Goal: Task Accomplishment & Management: Use online tool/utility

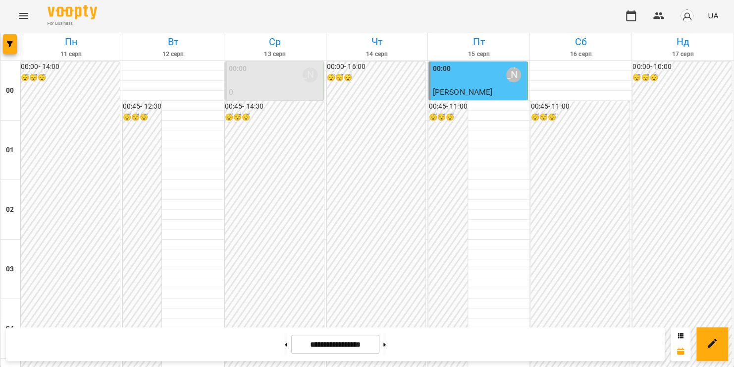
scroll to position [527, 0]
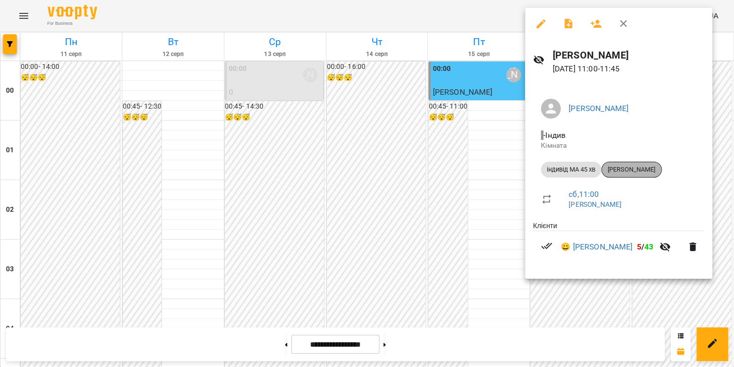
click at [627, 169] on span "Святослава Лихвар" at bounding box center [631, 169] width 59 height 9
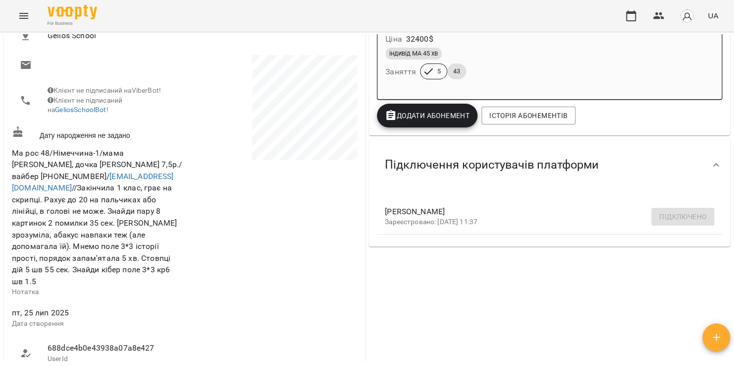
scroll to position [172, 0]
click at [18, 21] on icon "Menu" at bounding box center [24, 16] width 12 height 12
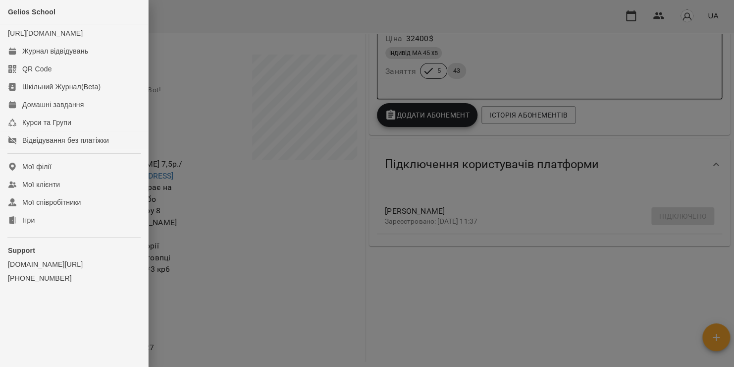
click at [196, 60] on div at bounding box center [367, 183] width 734 height 367
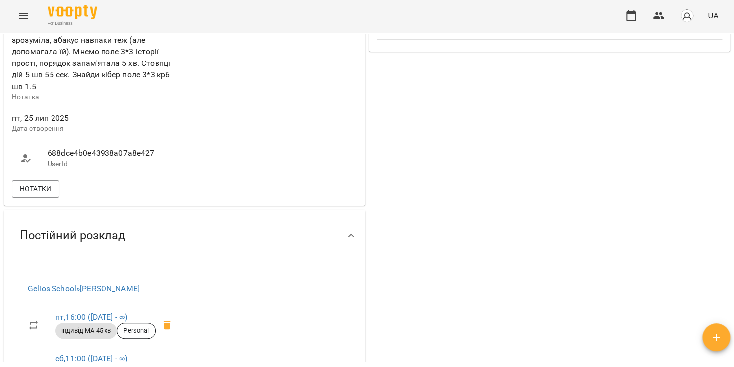
scroll to position [369, 0]
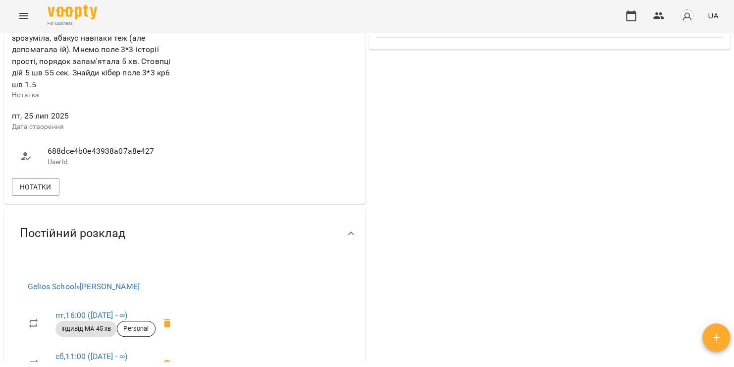
click at [24, 14] on icon "Menu" at bounding box center [24, 16] width 12 height 12
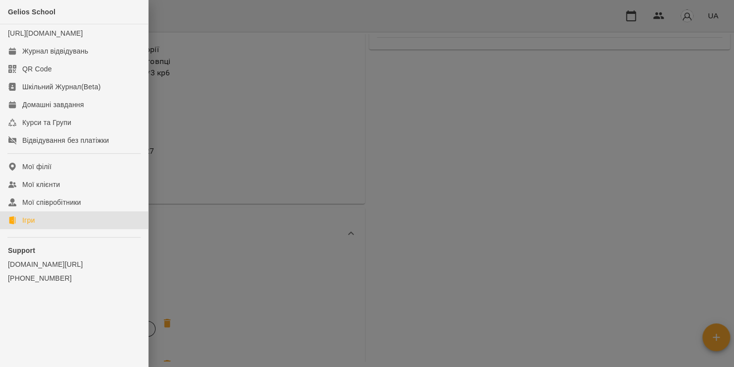
click at [51, 229] on link "Ігри" at bounding box center [74, 220] width 148 height 18
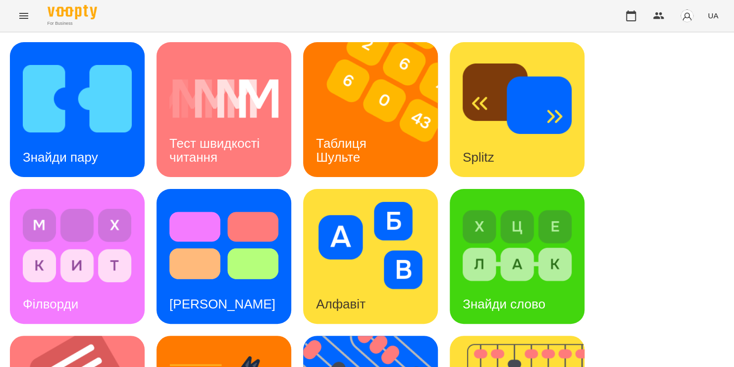
scroll to position [328, 0]
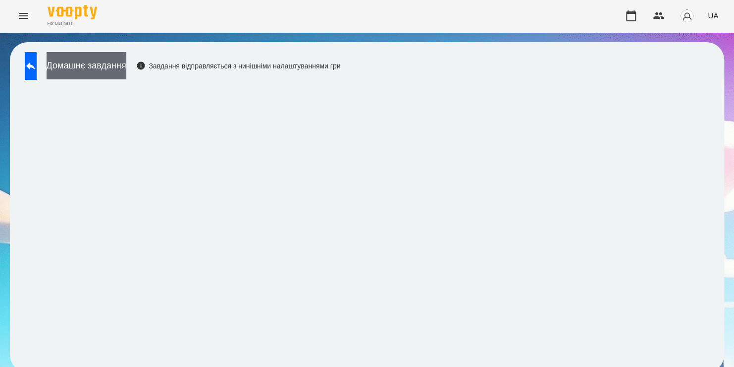
click at [113, 66] on button "Домашнє завдання" at bounding box center [87, 65] width 80 height 27
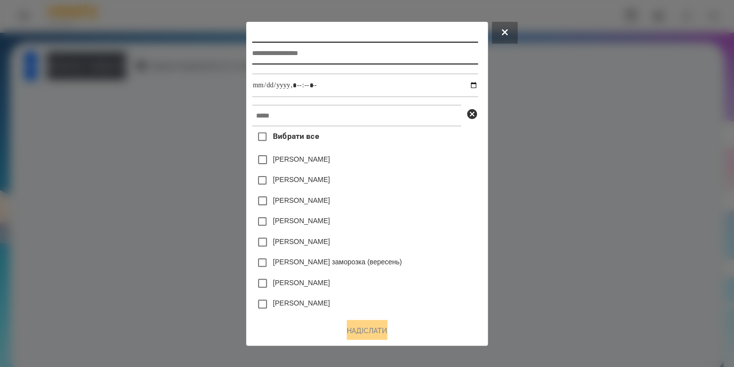
click at [316, 50] on input "text" at bounding box center [364, 53] width 225 height 23
type input "**********"
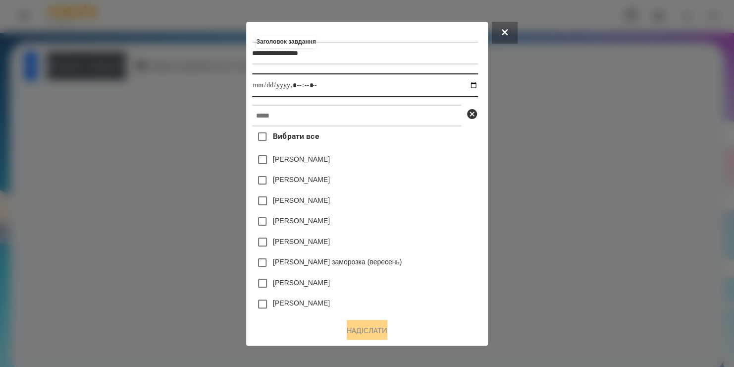
click at [475, 84] on input "datetime-local" at bounding box center [364, 85] width 225 height 24
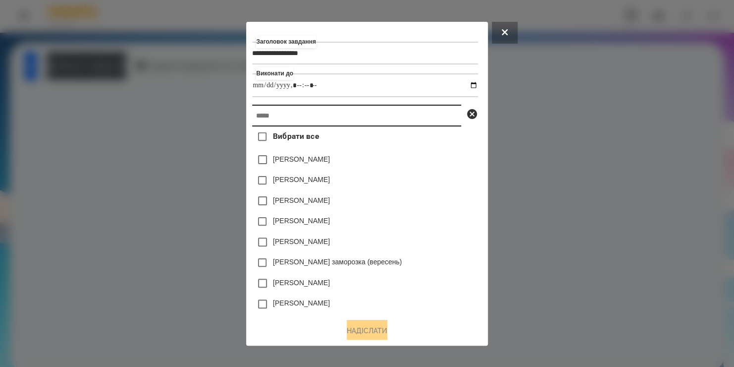
type input "**********"
click at [446, 121] on input "text" at bounding box center [356, 116] width 209 height 22
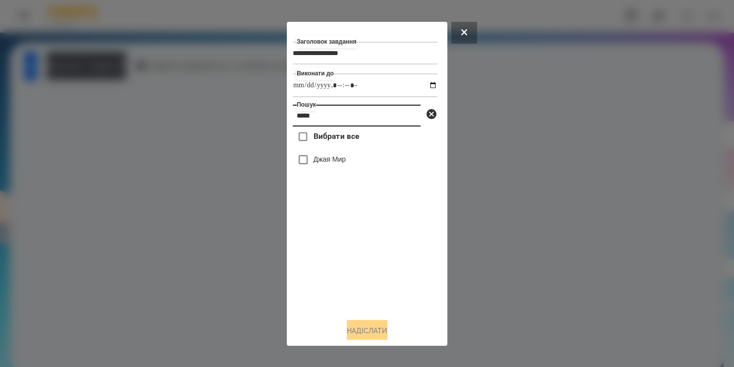
type input "****"
click at [343, 163] on label "Джая Мир" at bounding box center [330, 159] width 32 height 10
click at [347, 329] on button "Надіслати" at bounding box center [367, 331] width 41 height 22
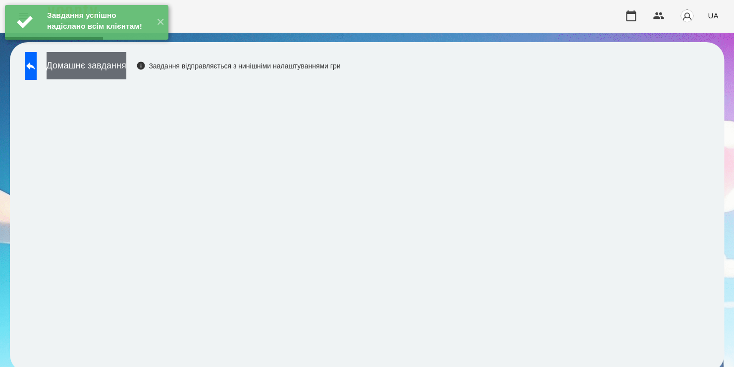
click at [126, 73] on button "Домашнє завдання" at bounding box center [87, 65] width 80 height 27
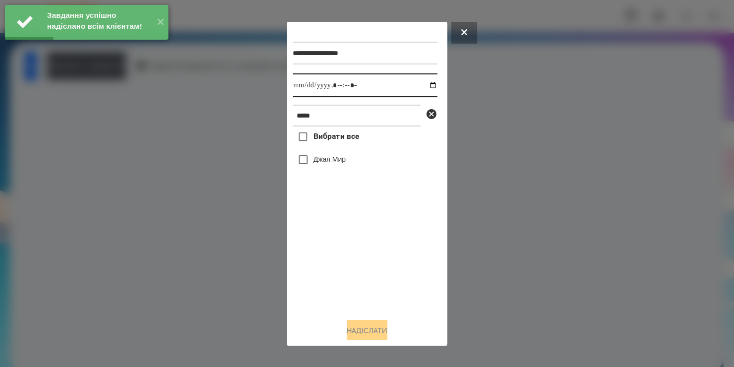
click at [423, 84] on input "datetime-local" at bounding box center [365, 85] width 145 height 24
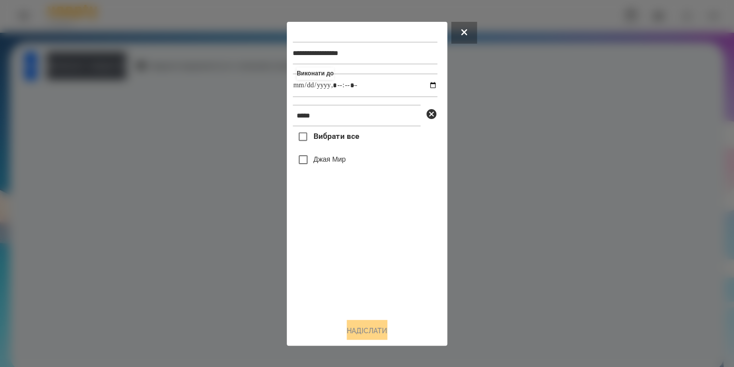
type input "**********"
click at [318, 246] on div "Вибрати все Джая Мир" at bounding box center [365, 217] width 145 height 183
click at [347, 327] on button "Надіслати" at bounding box center [367, 331] width 41 height 22
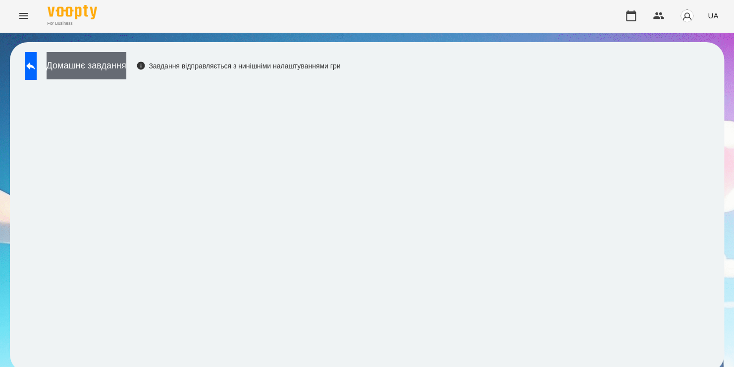
click at [126, 61] on button "Домашнє завдання" at bounding box center [87, 65] width 80 height 27
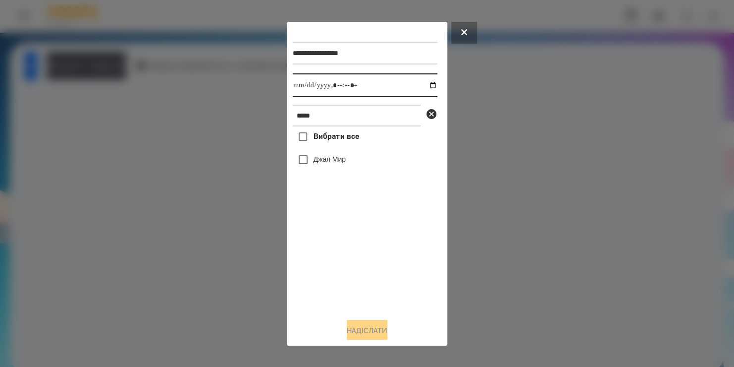
click at [426, 87] on input "datetime-local" at bounding box center [365, 85] width 145 height 24
type input "**********"
drag, startPoint x: 352, startPoint y: 280, endPoint x: 317, endPoint y: 122, distance: 161.5
click at [317, 122] on div "**********" at bounding box center [367, 169] width 149 height 282
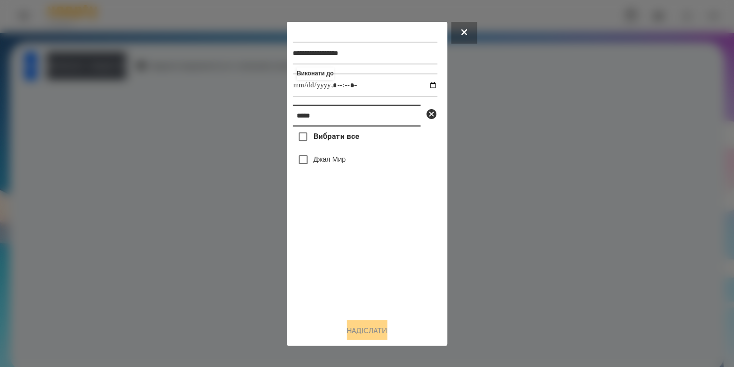
drag, startPoint x: 317, startPoint y: 122, endPoint x: 254, endPoint y: 141, distance: 66.2
click at [254, 141] on div "**********" at bounding box center [367, 183] width 734 height 367
type input "****"
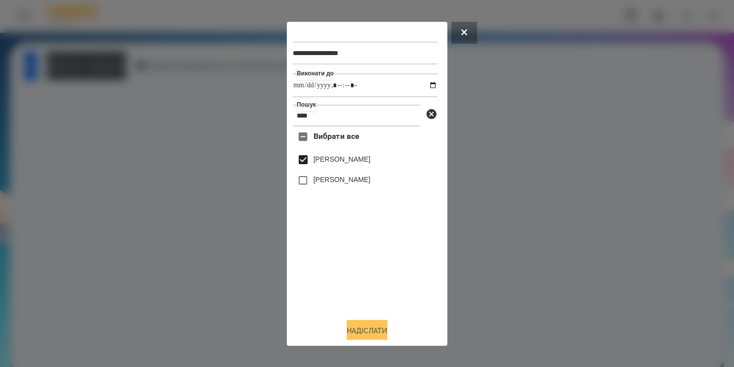
click at [348, 329] on button "Надіслати" at bounding box center [367, 331] width 41 height 22
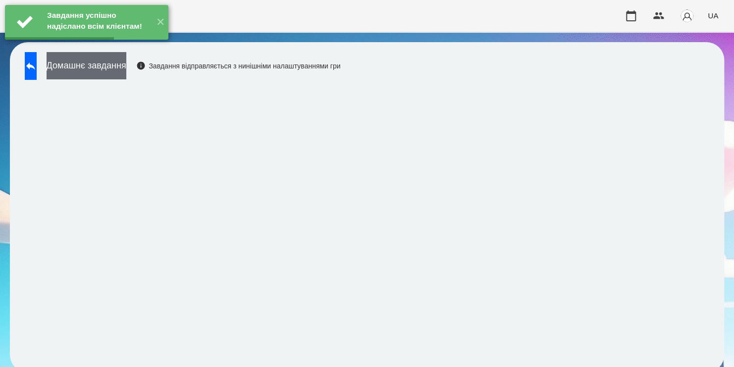
click at [126, 73] on button "Домашнє завдання" at bounding box center [87, 65] width 80 height 27
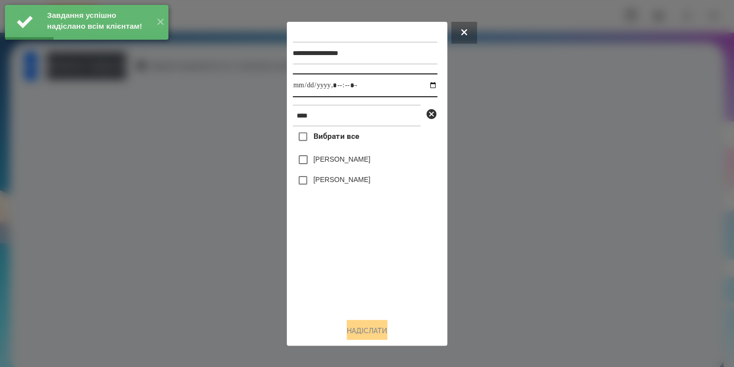
click at [421, 84] on input "datetime-local" at bounding box center [365, 85] width 145 height 24
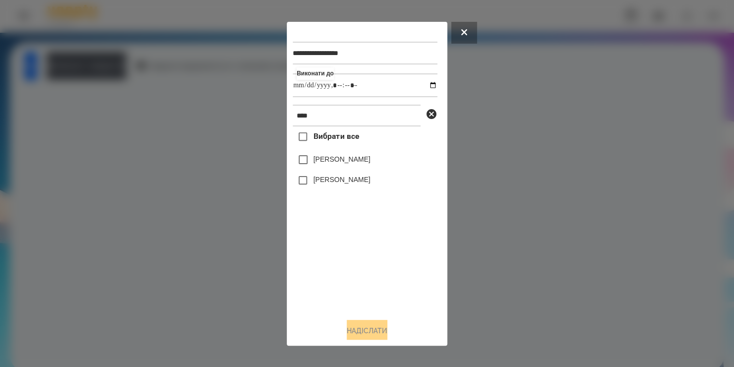
type input "**********"
click at [309, 164] on div "Вибрати все Біда Поліна Нагнибіда Яна" at bounding box center [365, 217] width 145 height 183
click at [360, 333] on button "Надіслати" at bounding box center [367, 331] width 41 height 22
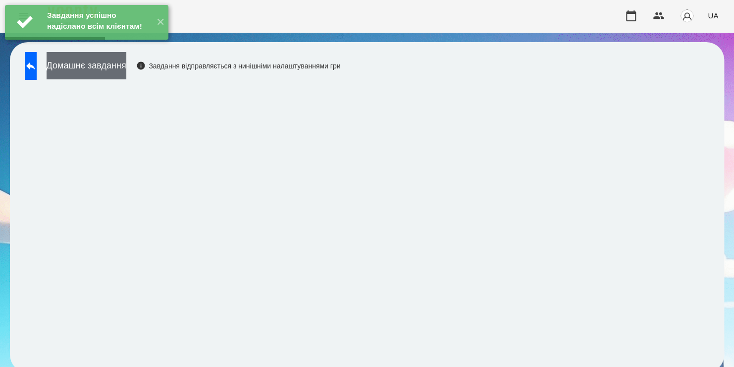
click at [126, 70] on button "Домашнє завдання" at bounding box center [87, 65] width 80 height 27
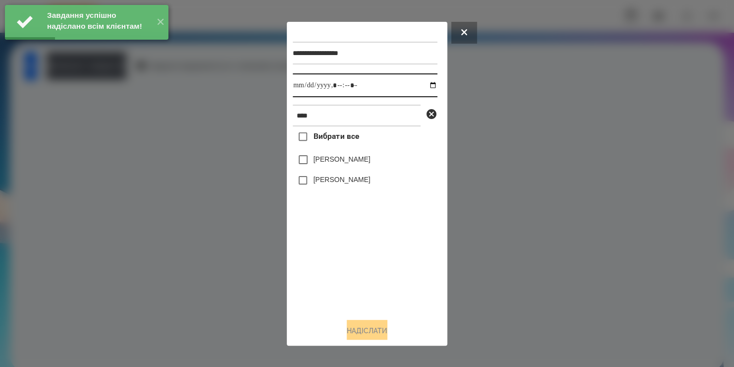
click at [425, 85] on input "datetime-local" at bounding box center [365, 85] width 145 height 24
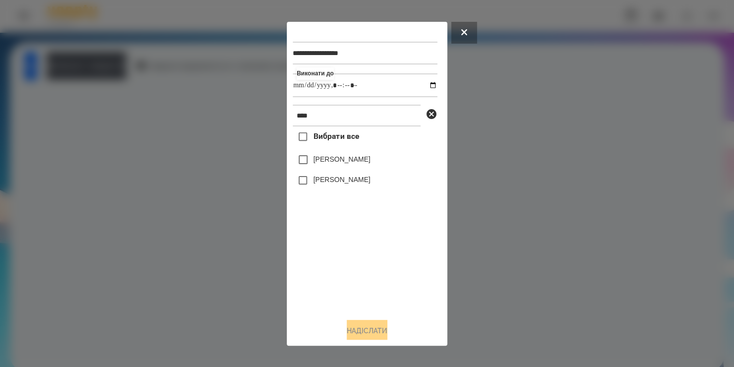
type input "**********"
drag, startPoint x: 327, startPoint y: 281, endPoint x: 318, endPoint y: 184, distance: 97.5
click at [318, 184] on div "Вибрати все Біда Поліна Нагнибіда Яна" at bounding box center [365, 217] width 145 height 183
click at [367, 333] on button "Надіслати" at bounding box center [367, 331] width 41 height 22
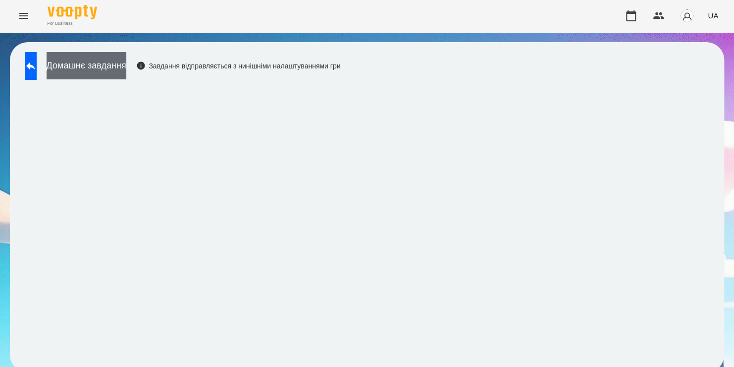
click at [126, 72] on button "Домашнє завдання" at bounding box center [87, 65] width 80 height 27
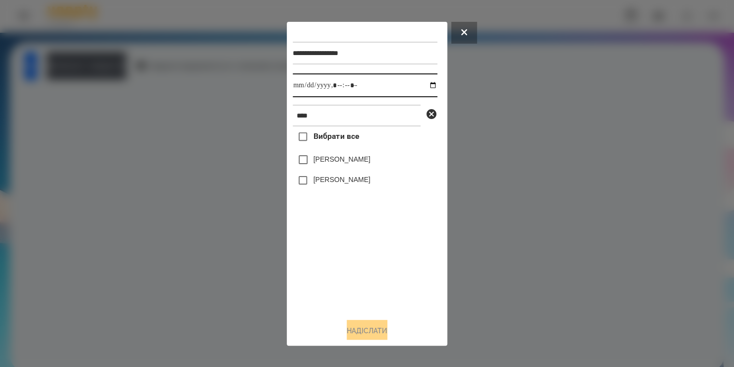
click at [425, 86] on input "datetime-local" at bounding box center [365, 85] width 145 height 24
type input "**********"
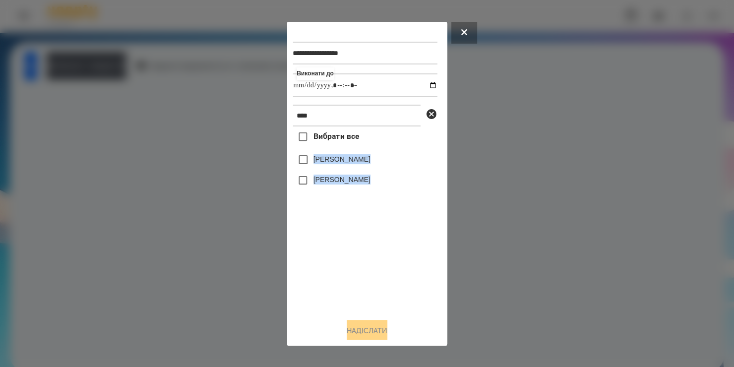
click at [302, 165] on div "Вибрати все Біда Поліна Нагнибіда Яна" at bounding box center [365, 217] width 145 height 183
click at [359, 327] on button "Надіслати" at bounding box center [367, 331] width 41 height 22
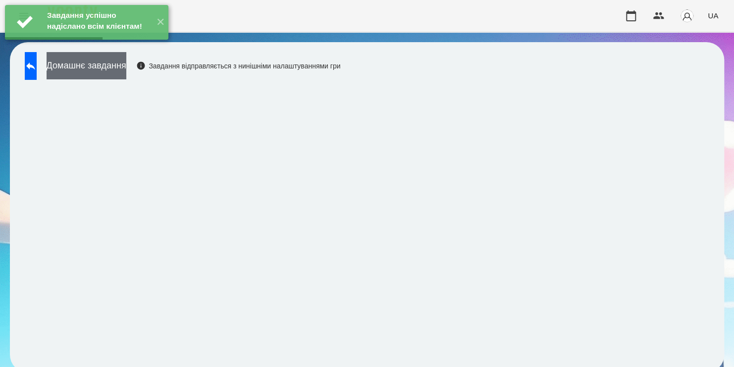
click at [111, 59] on button "Домашнє завдання" at bounding box center [87, 65] width 80 height 27
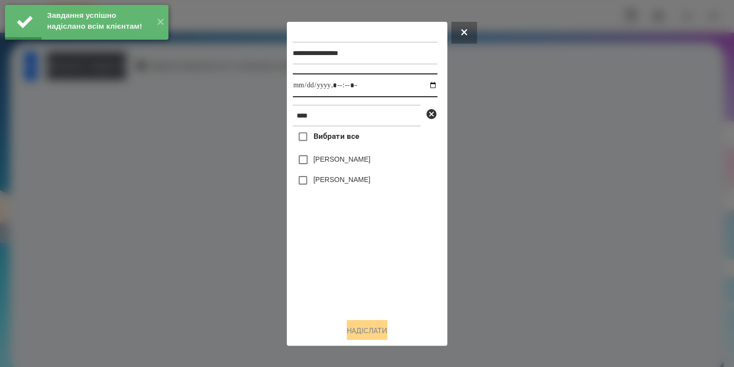
click at [425, 85] on input "datetime-local" at bounding box center [365, 85] width 145 height 24
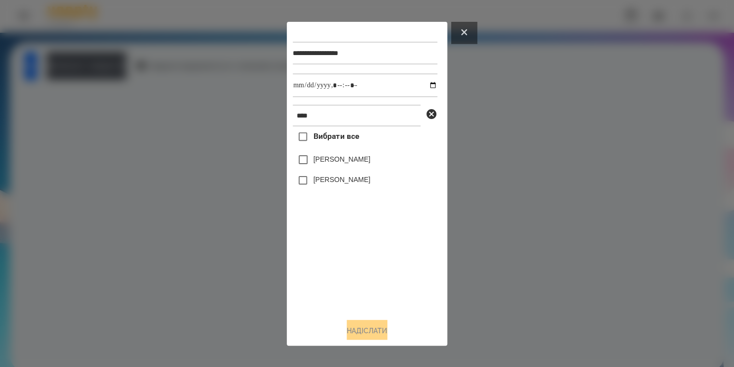
click at [467, 33] on icon at bounding box center [464, 32] width 6 height 6
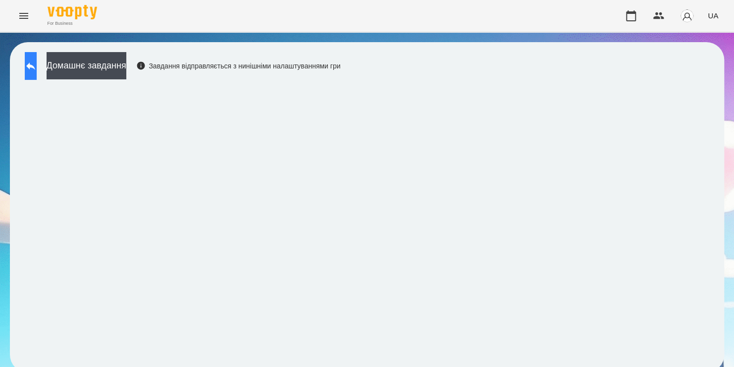
click at [37, 69] on icon at bounding box center [31, 66] width 12 height 12
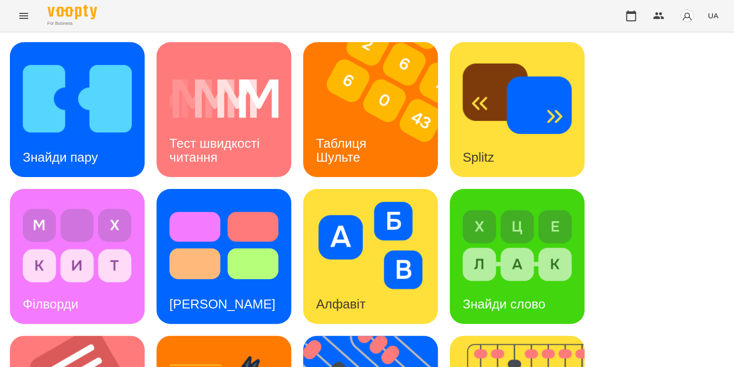
scroll to position [406, 0]
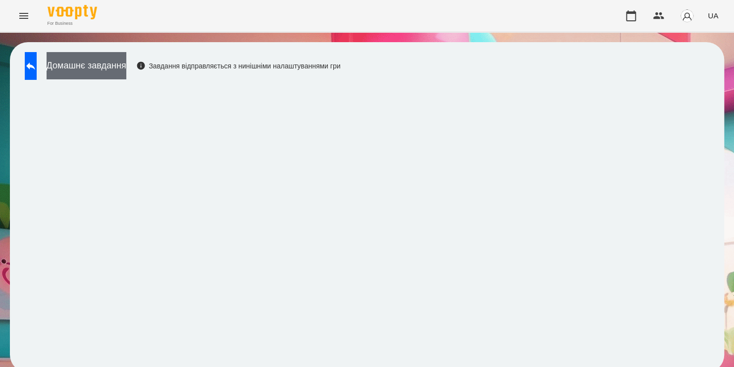
click at [126, 69] on button "Домашнє завдання" at bounding box center [87, 65] width 80 height 27
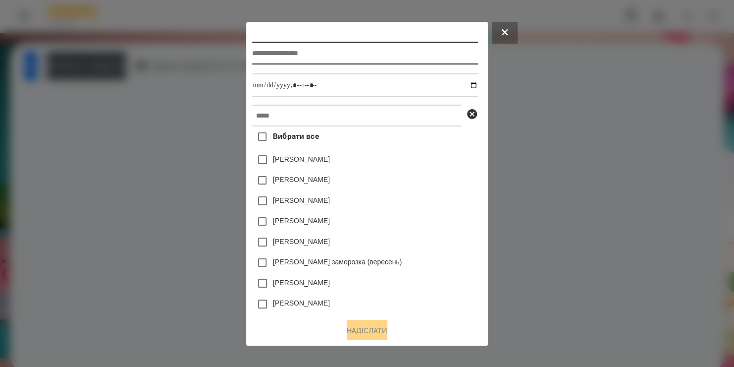
click at [276, 54] on input "text" at bounding box center [364, 53] width 225 height 23
type input "*******"
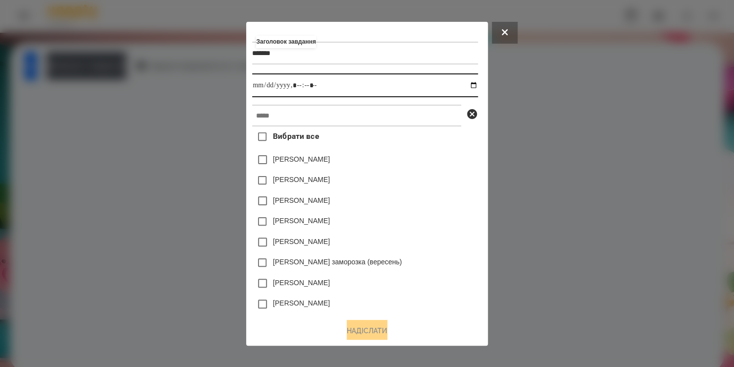
click at [474, 87] on input "datetime-local" at bounding box center [364, 85] width 225 height 24
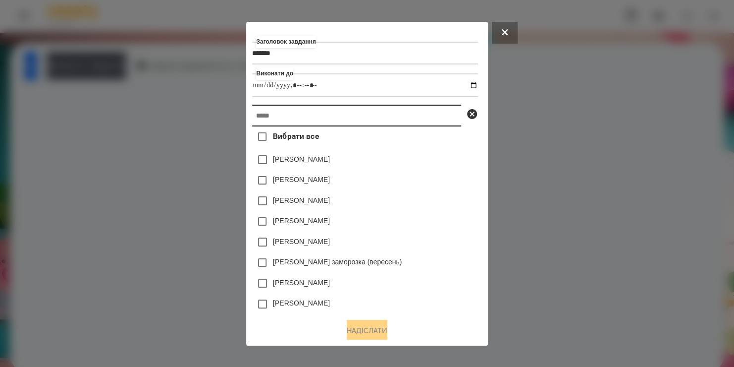
click at [430, 119] on input "text" at bounding box center [356, 116] width 209 height 22
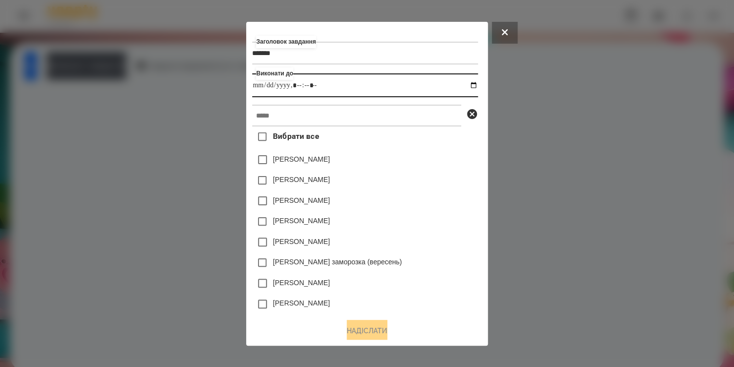
click at [312, 85] on input "datetime-local" at bounding box center [364, 85] width 225 height 24
type input "**********"
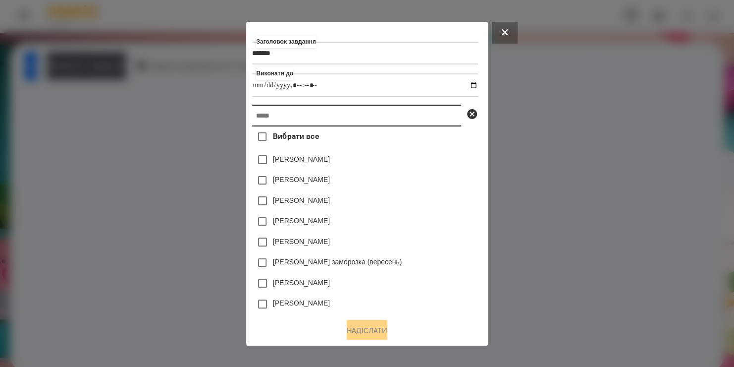
click at [433, 112] on input "text" at bounding box center [356, 116] width 209 height 22
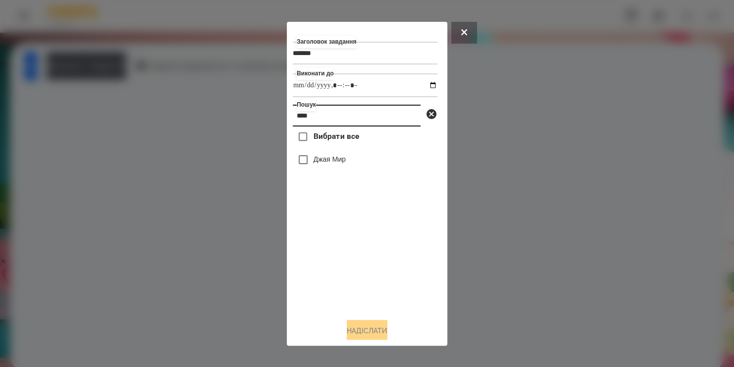
type input "****"
click at [321, 162] on label "Джая Мир" at bounding box center [330, 159] width 32 height 10
click at [348, 331] on button "Надіслати" at bounding box center [367, 331] width 41 height 22
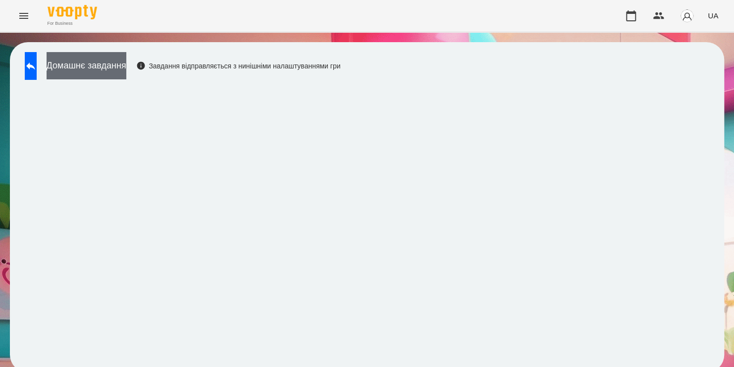
click at [114, 69] on button "Домашнє завдання" at bounding box center [87, 65] width 80 height 27
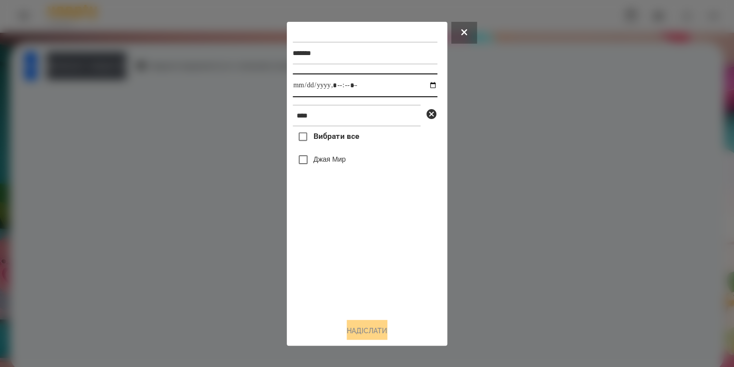
click at [425, 87] on input "datetime-local" at bounding box center [365, 85] width 145 height 24
click at [392, 280] on div "Вибрати все Джая Мир" at bounding box center [365, 217] width 145 height 183
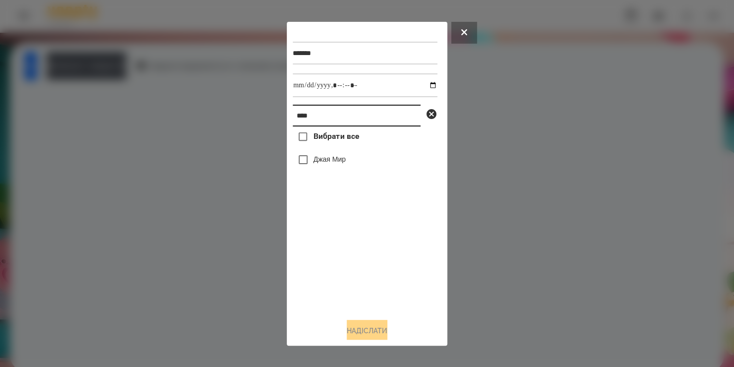
drag, startPoint x: 327, startPoint y: 118, endPoint x: 222, endPoint y: 127, distance: 105.4
click at [222, 127] on div "******* **** Вибрати все Джая Мир Надіслати" at bounding box center [367, 183] width 734 height 367
type input "****"
click at [337, 161] on label "Біда Поліна" at bounding box center [342, 159] width 57 height 10
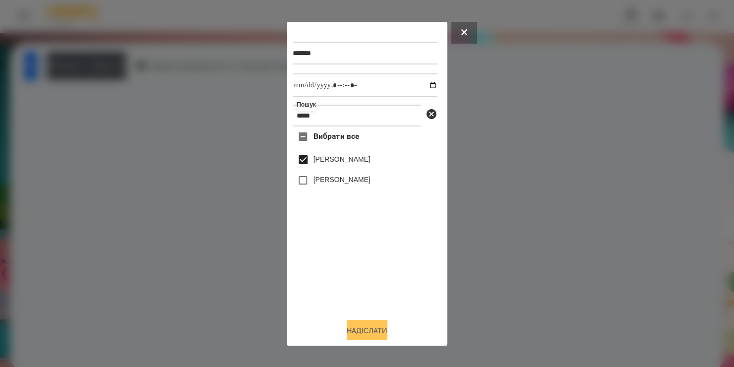
click at [360, 328] on button "Надіслати" at bounding box center [367, 331] width 41 height 22
click at [135, 69] on div at bounding box center [367, 183] width 734 height 367
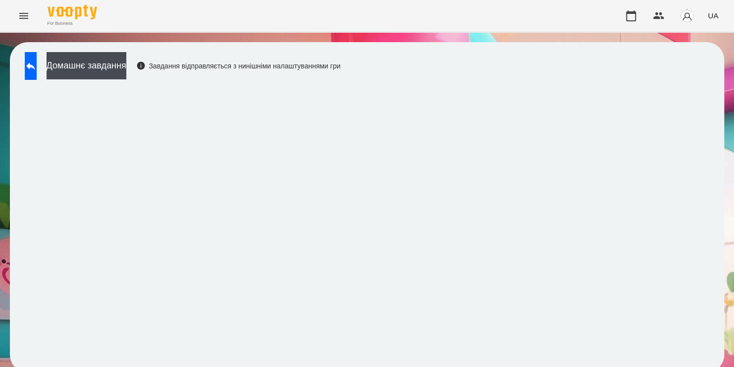
click at [126, 69] on button "Домашнє завдання" at bounding box center [87, 65] width 80 height 27
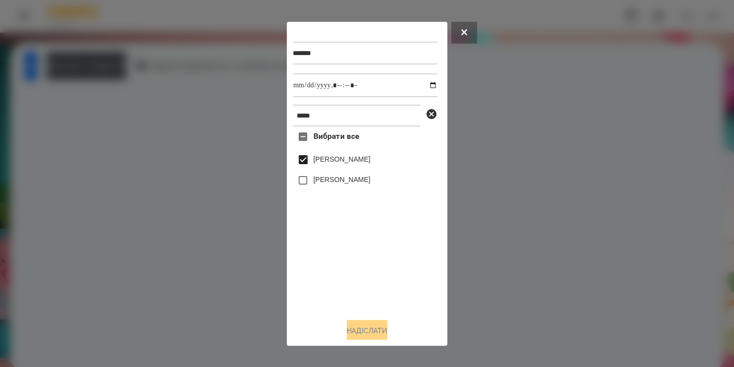
scroll to position [4, 0]
click at [361, 286] on div "Вибрати все Біда Поліна Нагнибіда Яна" at bounding box center [365, 215] width 145 height 183
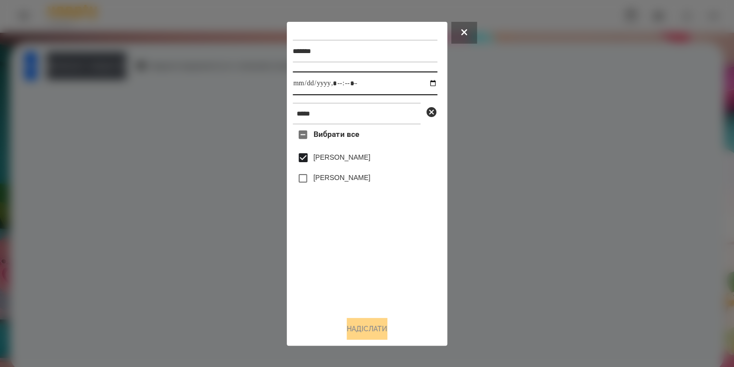
click at [381, 80] on input "datetime-local" at bounding box center [365, 83] width 145 height 24
click at [371, 222] on div "Вибрати все Біда Поліна Нагнибіда Яна" at bounding box center [365, 215] width 145 height 183
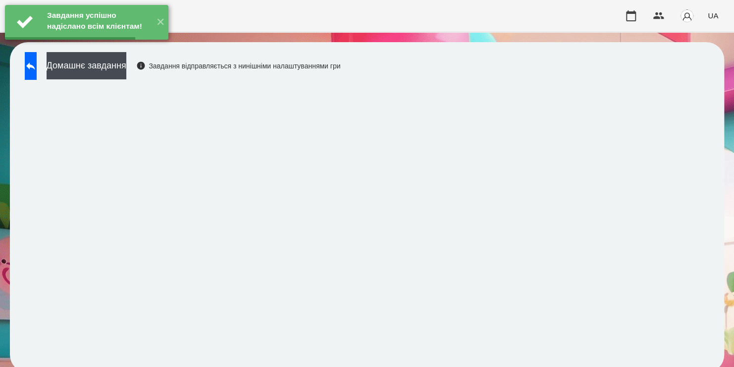
click at [424, 81] on div "Домашнє завдання Завдання відправляється з нинішніми налаштуваннями гри" at bounding box center [367, 207] width 715 height 330
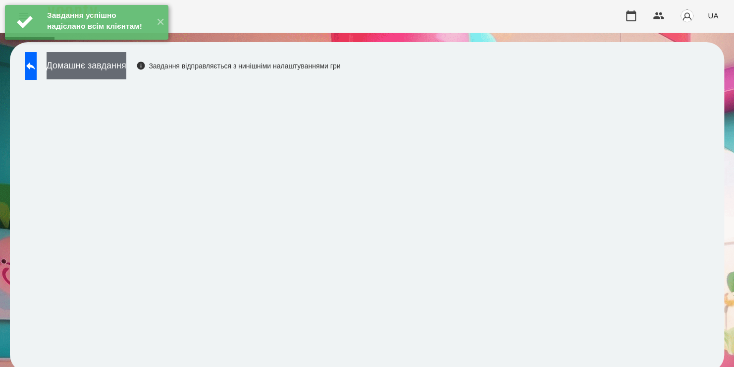
click at [126, 65] on button "Домашнє завдання" at bounding box center [87, 65] width 80 height 27
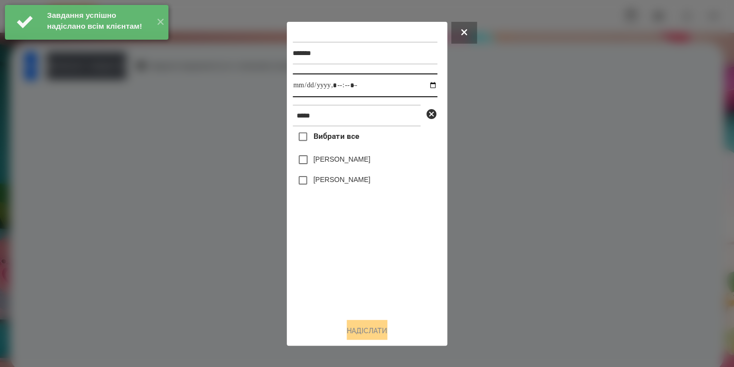
click at [426, 85] on input "datetime-local" at bounding box center [365, 85] width 145 height 24
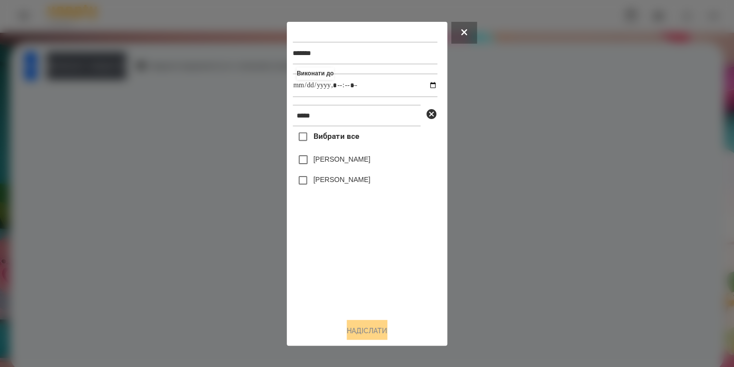
type input "**********"
drag, startPoint x: 337, startPoint y: 275, endPoint x: 326, endPoint y: 162, distance: 113.6
click at [326, 162] on div "Вибрати все Біда Поліна Нагнибіда Яна" at bounding box center [365, 217] width 145 height 183
click at [326, 162] on label "Біда Поліна" at bounding box center [342, 159] width 57 height 10
click at [367, 333] on button "Надіслати" at bounding box center [367, 331] width 41 height 22
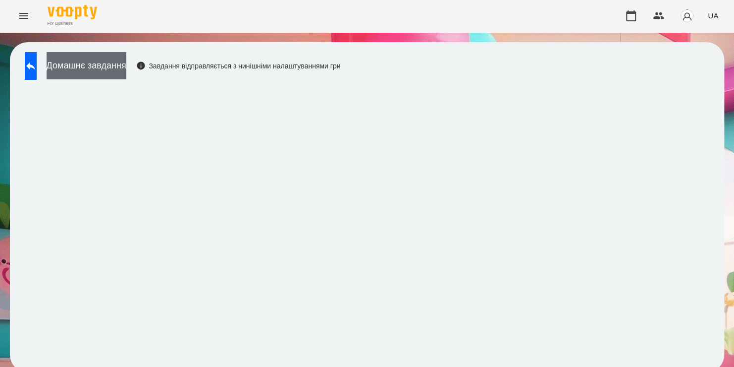
click at [126, 65] on button "Домашнє завдання" at bounding box center [87, 65] width 80 height 27
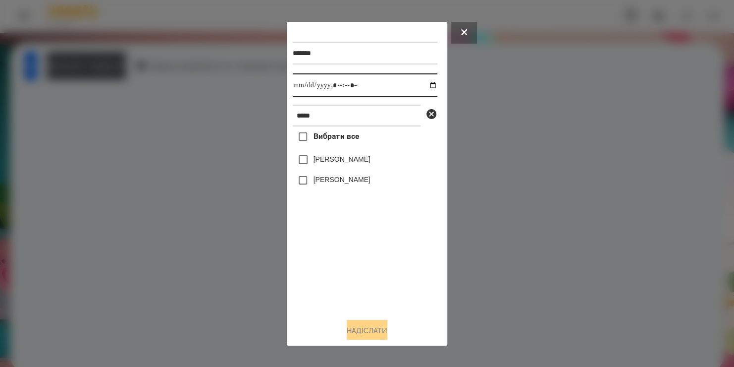
click at [424, 85] on input "datetime-local" at bounding box center [365, 85] width 145 height 24
type input "**********"
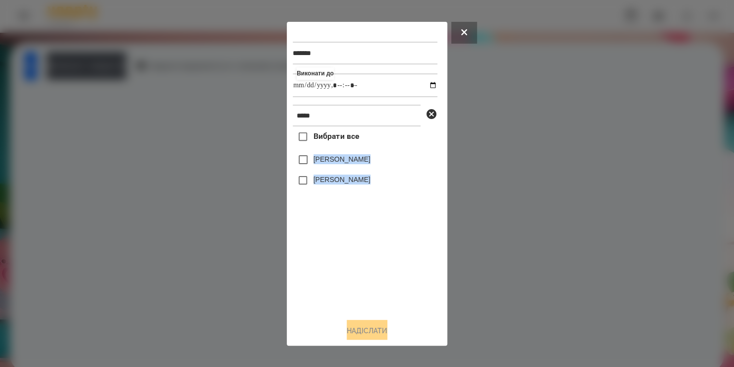
click at [297, 167] on div "Вибрати все Біда Поліна Нагнибіда Яна" at bounding box center [365, 217] width 145 height 183
click at [364, 332] on button "Надіслати" at bounding box center [367, 331] width 41 height 22
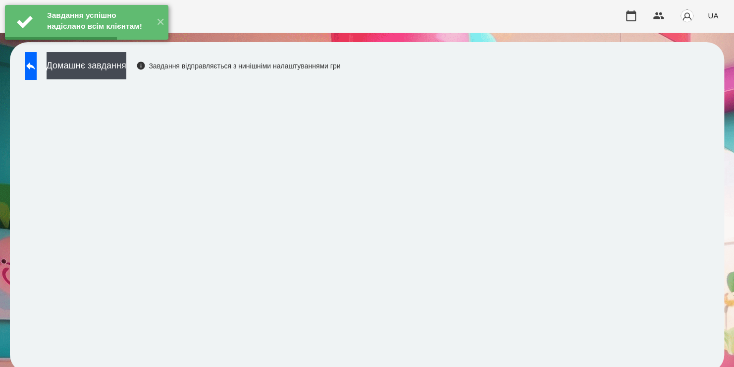
click at [126, 65] on button "Домашнє завдання" at bounding box center [87, 65] width 80 height 27
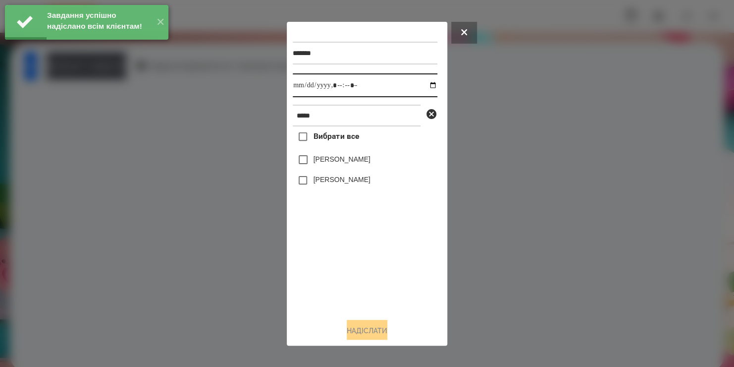
click at [428, 84] on input "datetime-local" at bounding box center [365, 85] width 145 height 24
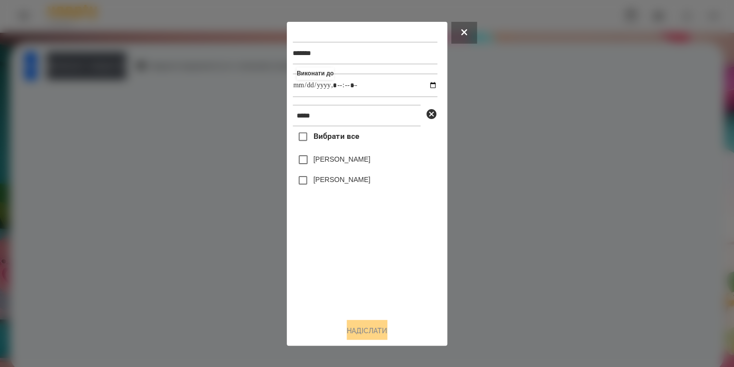
type input "**********"
drag, startPoint x: 338, startPoint y: 289, endPoint x: 317, endPoint y: 159, distance: 132.1
click at [317, 159] on div "Вибрати все Біда Поліна Нагнибіда Яна" at bounding box center [365, 217] width 145 height 183
click at [317, 159] on label "Біда Поліна" at bounding box center [342, 159] width 57 height 10
click at [357, 327] on button "Надіслати" at bounding box center [367, 331] width 41 height 22
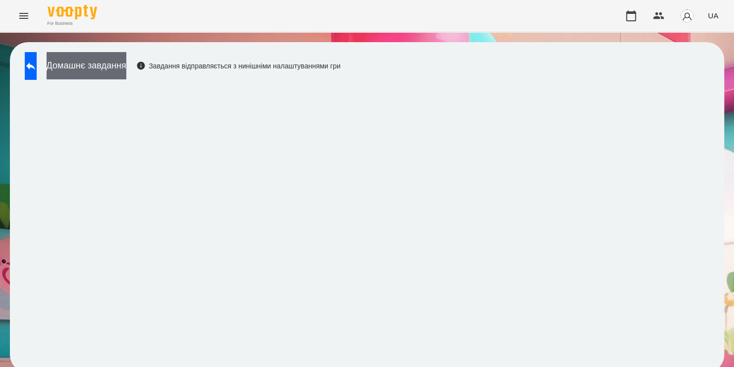
click at [126, 61] on button "Домашнє завдання" at bounding box center [87, 65] width 80 height 27
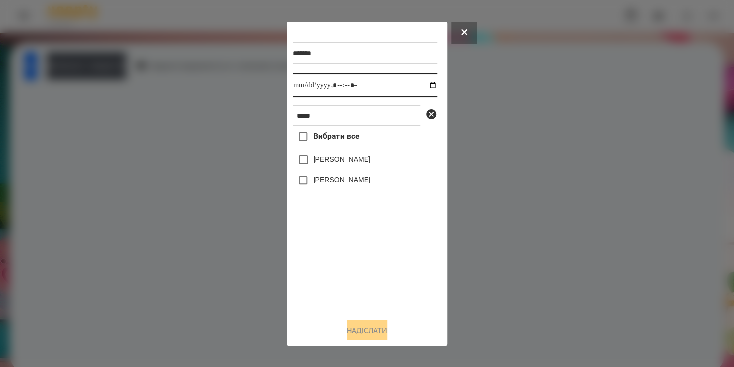
click at [427, 84] on input "datetime-local" at bounding box center [365, 85] width 145 height 24
click at [328, 279] on div "Вибрати все Біда Поліна Нагнибіда Яна" at bounding box center [365, 217] width 145 height 183
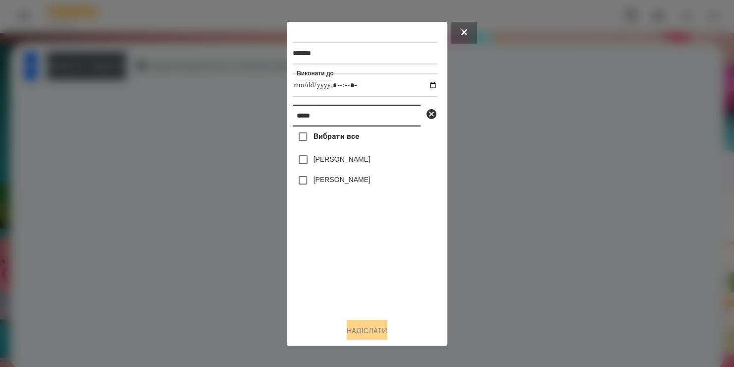
drag, startPoint x: 318, startPoint y: 121, endPoint x: 273, endPoint y: 129, distance: 45.9
click at [273, 129] on div "******* Виконати до **** Вибрати все Біда Поліна Нагнибіда Яна Надіслати" at bounding box center [367, 183] width 734 height 367
click at [428, 83] on input "datetime-local" at bounding box center [365, 85] width 145 height 24
type input "**********"
click at [365, 274] on div "Вибрати все Біда Поліна Нагнибіда Яна" at bounding box center [365, 217] width 145 height 183
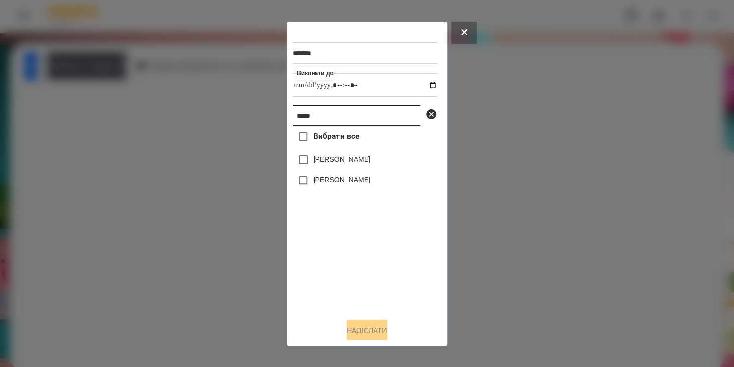
drag, startPoint x: 328, startPoint y: 119, endPoint x: 248, endPoint y: 141, distance: 82.7
click at [248, 141] on div "******* Виконати до **** Вибрати все Біда Поліна Нагнибіда Яна Надіслати" at bounding box center [367, 183] width 734 height 367
type input "*****"
click at [314, 164] on label "Святослава Лихвар" at bounding box center [342, 159] width 57 height 10
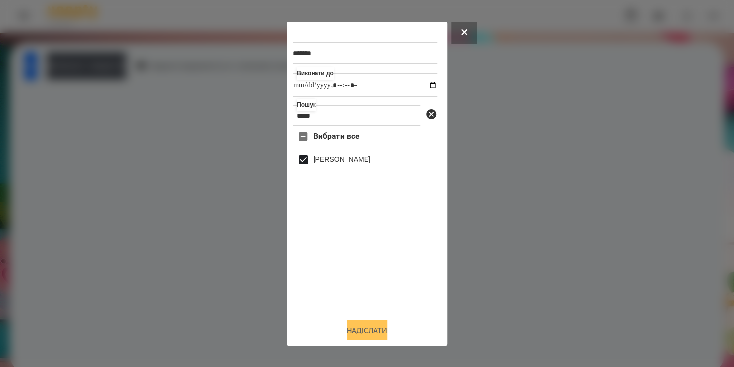
click at [355, 329] on button "Надіслати" at bounding box center [367, 331] width 41 height 22
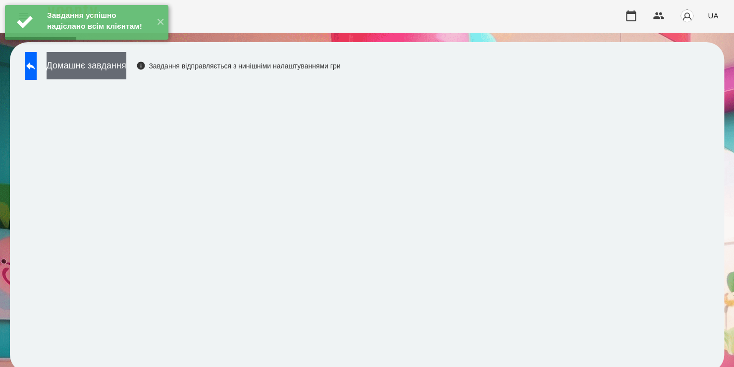
click at [126, 65] on button "Домашнє завдання" at bounding box center [87, 65] width 80 height 27
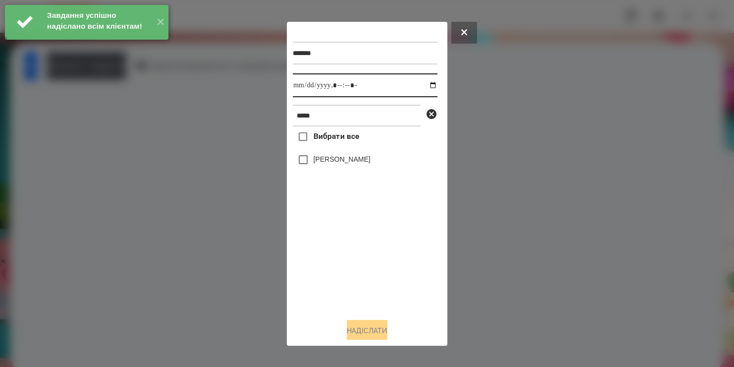
click at [414, 84] on input "datetime-local" at bounding box center [365, 85] width 145 height 24
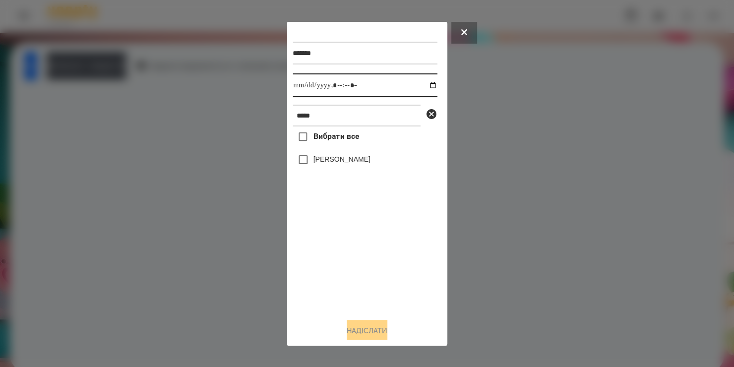
click at [425, 87] on input "datetime-local" at bounding box center [365, 85] width 145 height 24
click at [348, 84] on input "datetime-local" at bounding box center [365, 85] width 145 height 24
type input "**********"
click at [345, 157] on label "Святослава Лихвар" at bounding box center [342, 159] width 57 height 10
click at [361, 334] on button "Надіслати" at bounding box center [367, 331] width 41 height 22
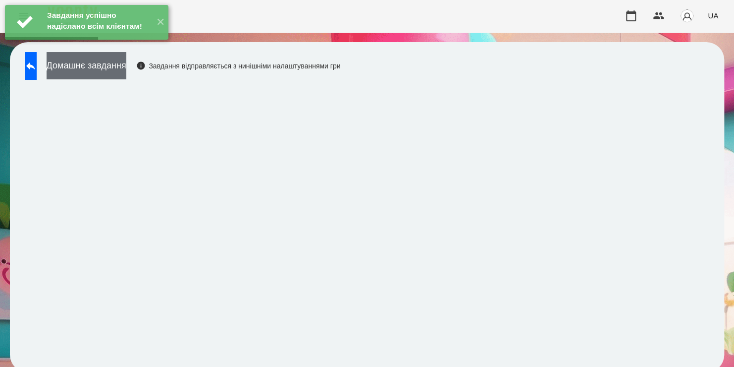
click at [126, 67] on button "Домашнє завдання" at bounding box center [87, 65] width 80 height 27
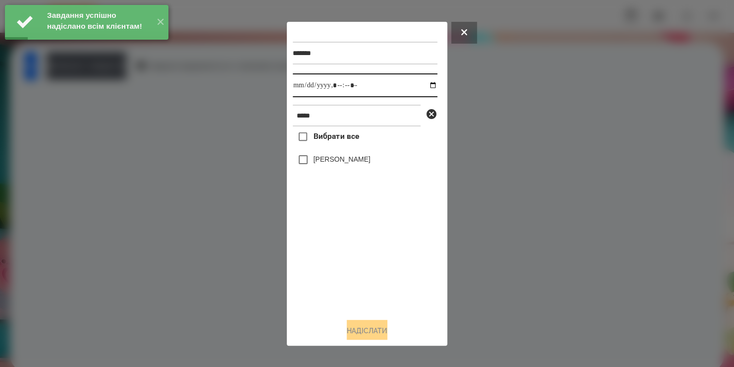
click at [426, 87] on input "datetime-local" at bounding box center [365, 85] width 145 height 24
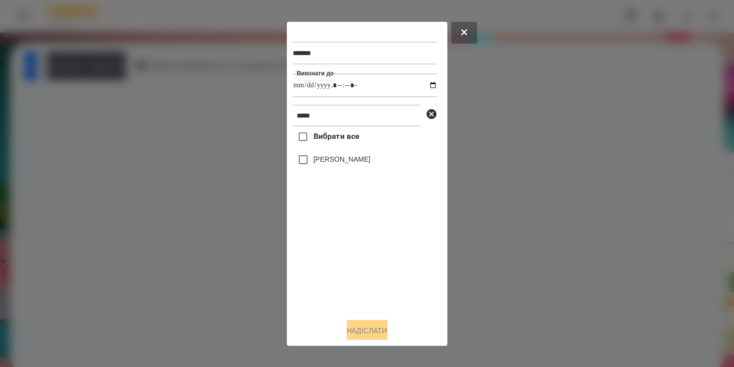
type input "**********"
click at [302, 165] on div "Вибрати все Святослава Лихвар" at bounding box center [365, 217] width 145 height 183
click at [358, 329] on button "Надіслати" at bounding box center [367, 331] width 41 height 22
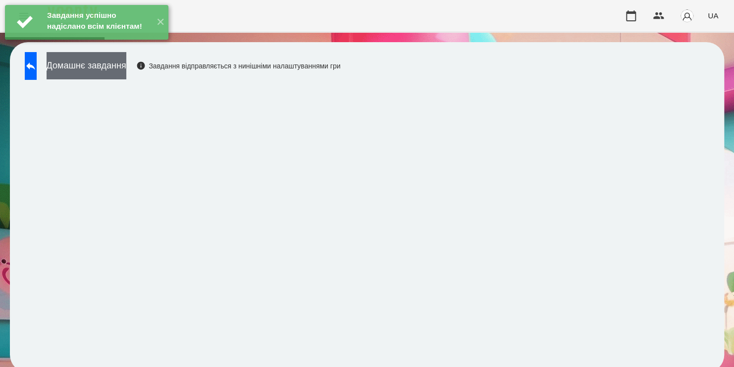
click at [126, 72] on button "Домашнє завдання" at bounding box center [87, 65] width 80 height 27
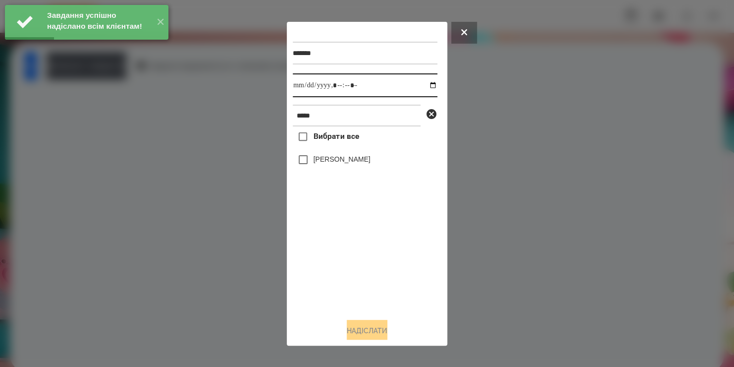
click at [422, 85] on input "datetime-local" at bounding box center [365, 85] width 145 height 24
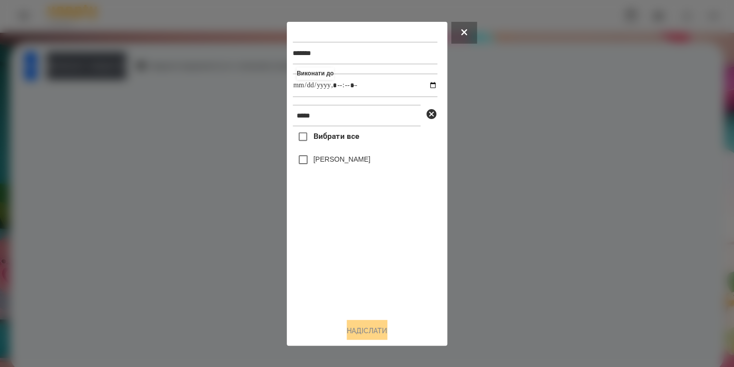
type input "**********"
drag, startPoint x: 323, startPoint y: 297, endPoint x: 317, endPoint y: 161, distance: 136.9
click at [317, 161] on div "Вибрати все Святослава Лихвар" at bounding box center [365, 217] width 145 height 183
click at [317, 161] on label "Святослава Лихвар" at bounding box center [342, 159] width 57 height 10
click at [364, 335] on button "Надіслати" at bounding box center [367, 331] width 41 height 22
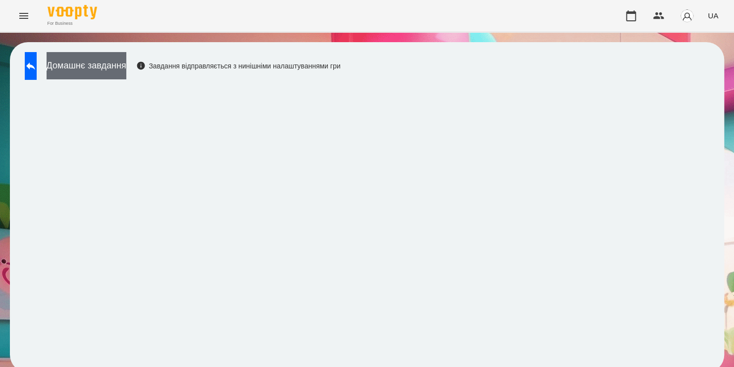
click at [126, 67] on button "Домашнє завдання" at bounding box center [87, 65] width 80 height 27
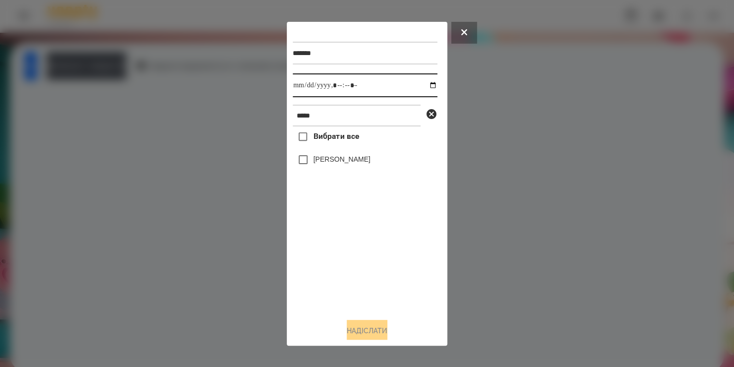
click at [424, 84] on input "datetime-local" at bounding box center [365, 85] width 145 height 24
type input "**********"
click at [340, 277] on div "Вибрати все Святослава Лихвар" at bounding box center [365, 217] width 145 height 183
click at [371, 331] on button "Надіслати" at bounding box center [367, 331] width 41 height 22
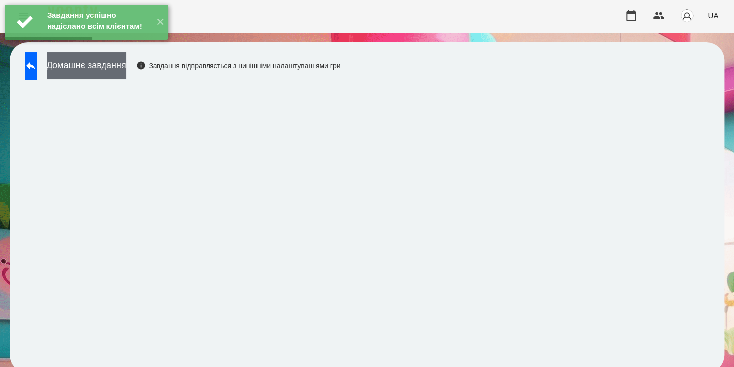
click at [126, 69] on button "Домашнє завдання" at bounding box center [87, 65] width 80 height 27
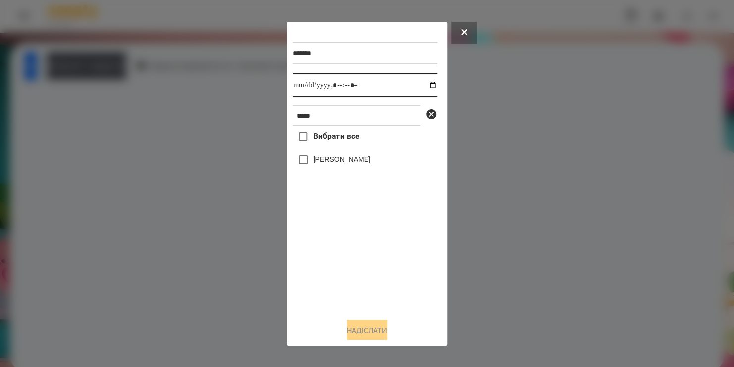
click at [423, 86] on input "datetime-local" at bounding box center [365, 85] width 145 height 24
type input "**********"
drag, startPoint x: 356, startPoint y: 295, endPoint x: 336, endPoint y: 164, distance: 133.4
click at [336, 164] on div "Вибрати все Святослава Лихвар" at bounding box center [365, 217] width 145 height 183
click at [336, 164] on label "Святослава Лихвар" at bounding box center [342, 159] width 57 height 10
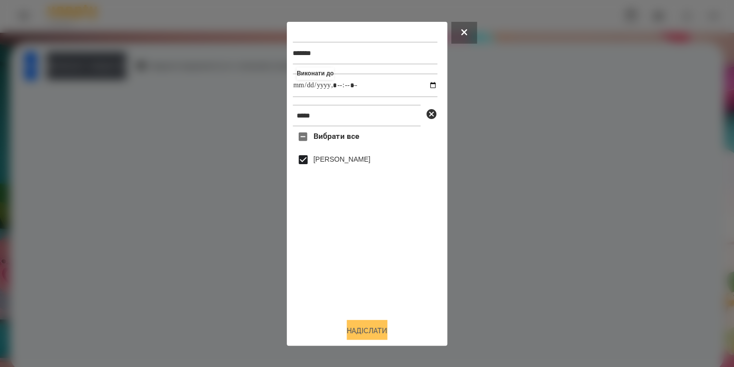
click at [363, 327] on button "Надіслати" at bounding box center [367, 331] width 41 height 22
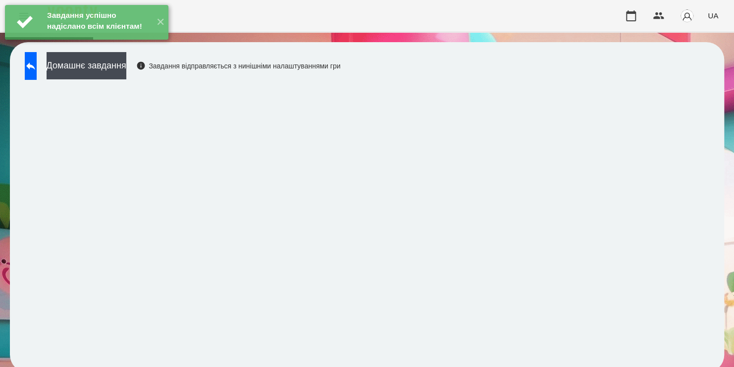
click at [145, 80] on div "Домашнє завдання Завдання відправляється з нинішніми налаштуваннями гри" at bounding box center [180, 68] width 321 height 33
click at [126, 69] on button "Домашнє завдання" at bounding box center [87, 65] width 80 height 27
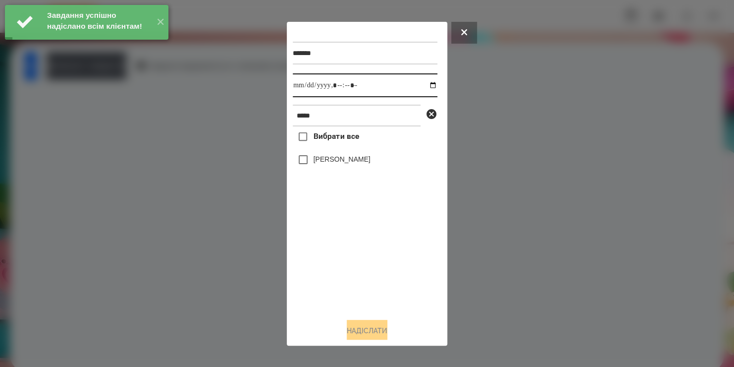
click at [421, 85] on input "datetime-local" at bounding box center [365, 85] width 145 height 24
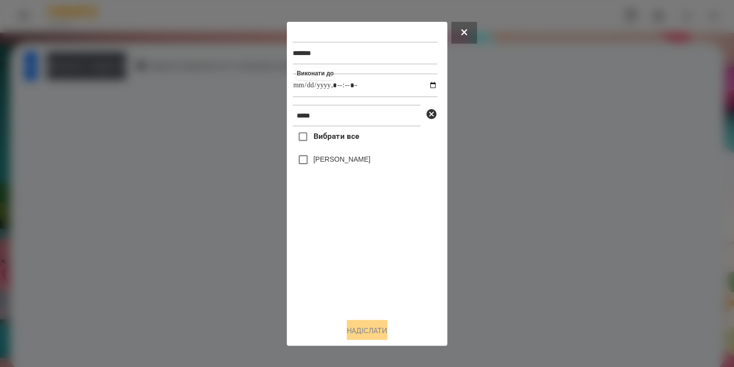
type input "**********"
drag, startPoint x: 359, startPoint y: 256, endPoint x: 314, endPoint y: 155, distance: 111.2
click at [314, 155] on div "Вибрати все Святослава Лихвар" at bounding box center [365, 217] width 145 height 183
click at [314, 159] on label "Святослава Лихвар" at bounding box center [342, 159] width 57 height 10
click at [364, 331] on button "Надіслати" at bounding box center [367, 331] width 41 height 22
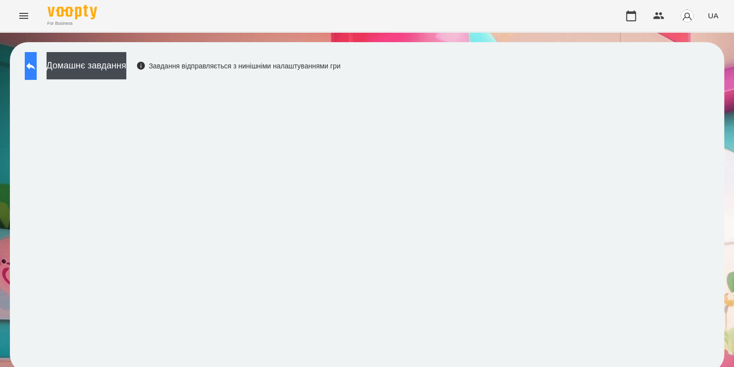
click at [37, 67] on icon at bounding box center [31, 66] width 12 height 12
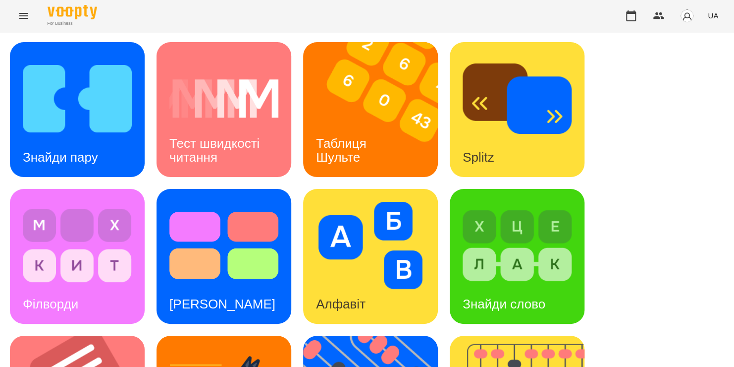
scroll to position [406, 0]
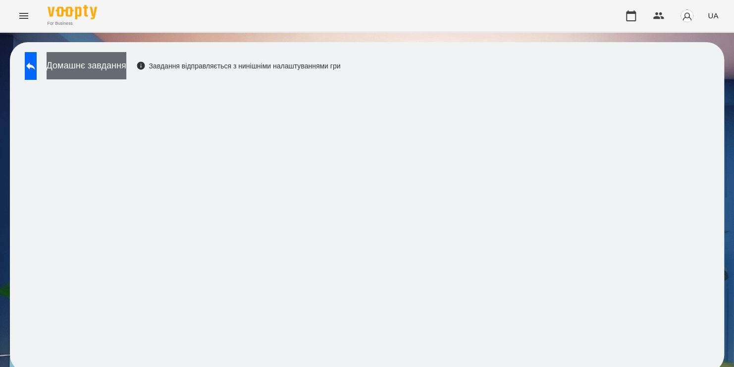
click at [126, 67] on button "Домашнє завдання" at bounding box center [87, 65] width 80 height 27
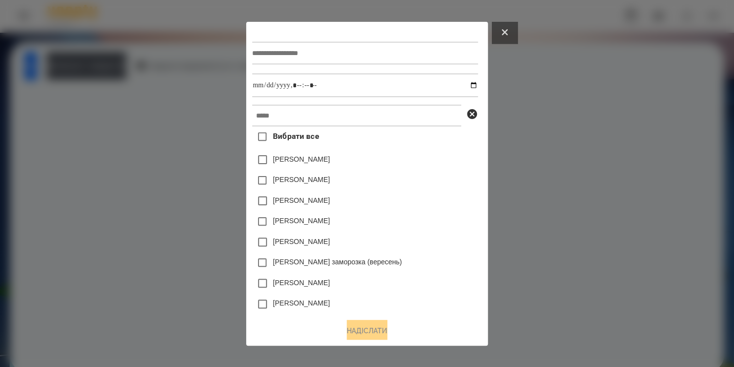
click at [508, 30] on icon at bounding box center [505, 32] width 6 height 6
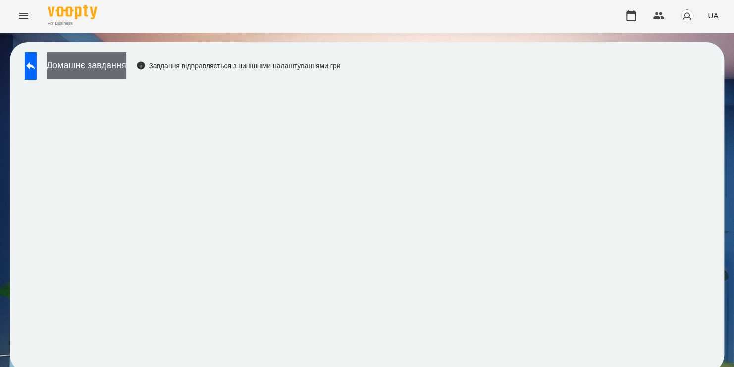
click at [126, 67] on button "Домашнє завдання" at bounding box center [87, 65] width 80 height 27
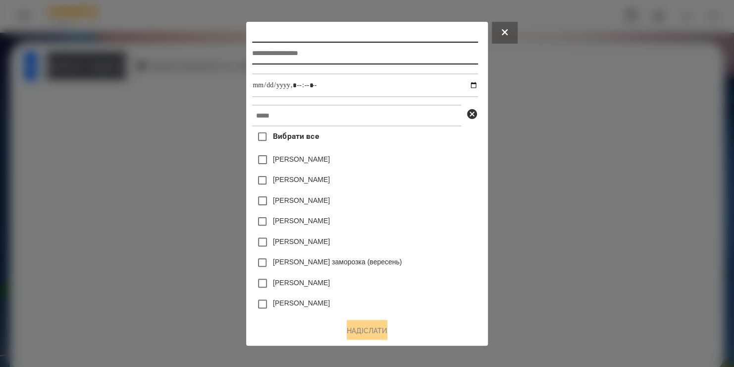
click at [428, 55] on input "text" at bounding box center [364, 53] width 225 height 23
type input "**********"
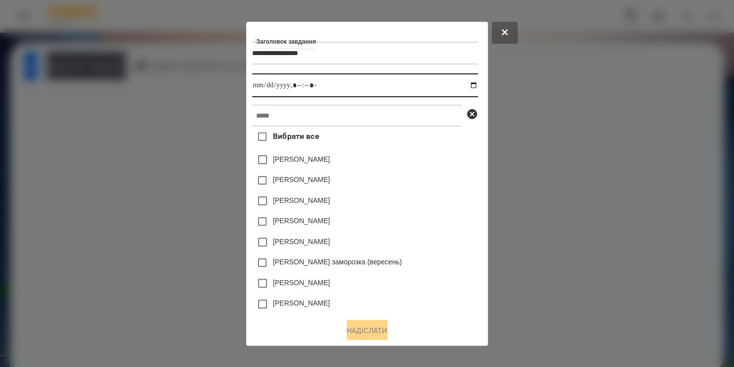
click at [476, 88] on input "datetime-local" at bounding box center [364, 85] width 225 height 24
click at [309, 85] on input "datetime-local" at bounding box center [364, 85] width 225 height 24
type input "**********"
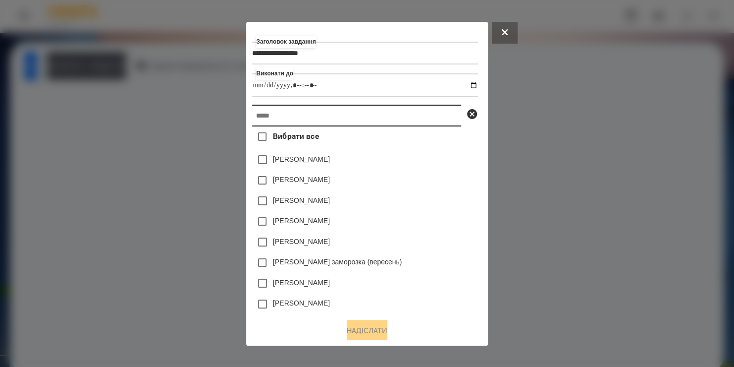
click at [320, 119] on input "text" at bounding box center [356, 116] width 209 height 22
type input "*"
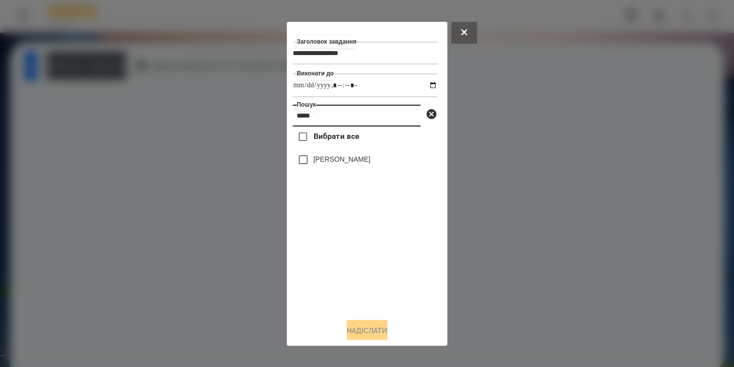
type input "*****"
click at [340, 163] on label "Святослава Лихвар" at bounding box center [342, 159] width 57 height 10
click at [363, 329] on button "Надіслати" at bounding box center [367, 331] width 41 height 22
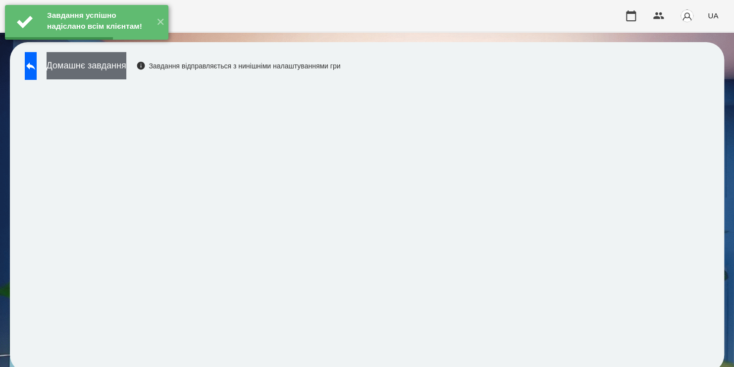
click at [126, 68] on button "Домашнє завдання" at bounding box center [87, 65] width 80 height 27
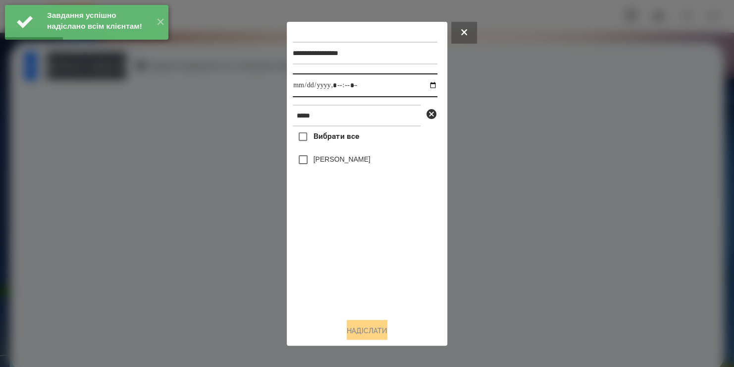
click at [425, 85] on input "datetime-local" at bounding box center [365, 85] width 145 height 24
type input "**********"
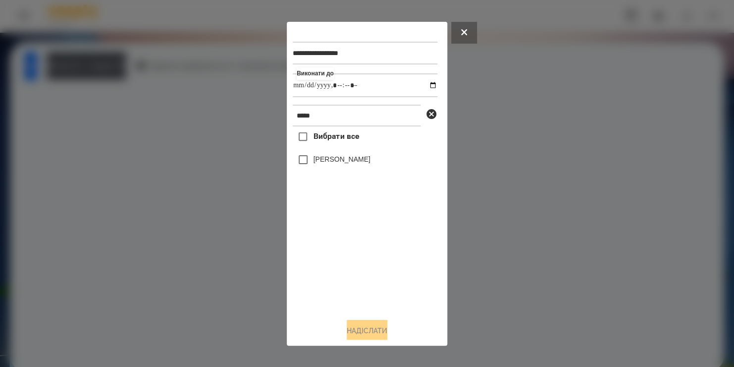
drag, startPoint x: 318, startPoint y: 283, endPoint x: 315, endPoint y: 163, distance: 121.0
click at [315, 163] on div "Вибрати все Святослава Лихвар" at bounding box center [365, 217] width 145 height 183
click at [315, 163] on label "Святослава Лихвар" at bounding box center [342, 159] width 57 height 10
click at [369, 331] on button "Надіслати" at bounding box center [367, 331] width 41 height 22
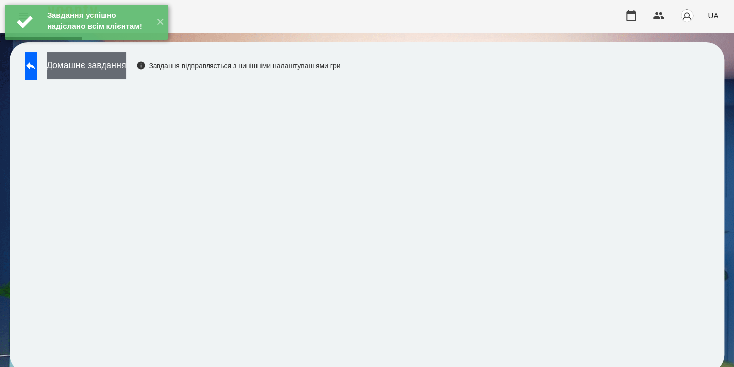
click at [126, 70] on button "Домашнє завдання" at bounding box center [87, 65] width 80 height 27
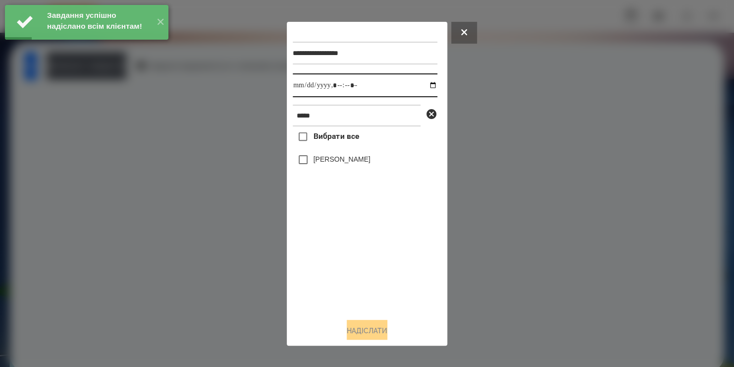
click at [423, 82] on input "datetime-local" at bounding box center [365, 85] width 145 height 24
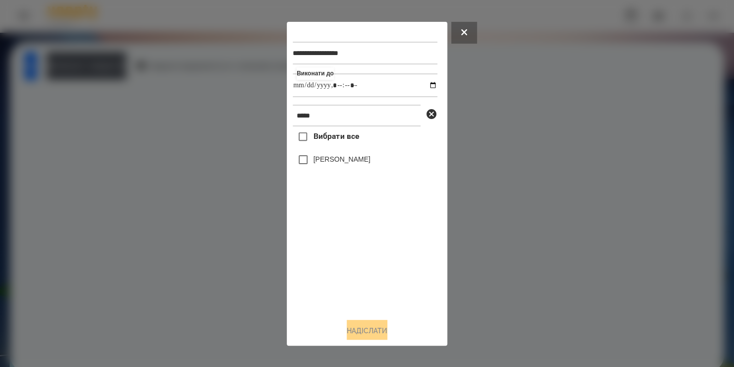
type input "**********"
click at [309, 161] on div "Вибрати все Святослава Лихвар" at bounding box center [365, 217] width 145 height 183
click at [357, 337] on button "Надіслати" at bounding box center [367, 331] width 41 height 22
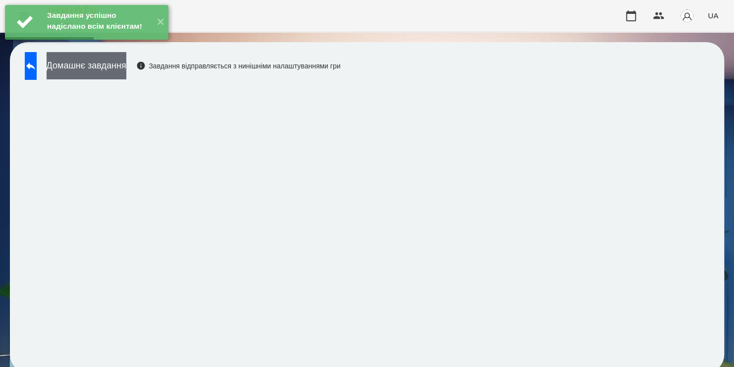
click at [126, 72] on button "Домашнє завдання" at bounding box center [87, 65] width 80 height 27
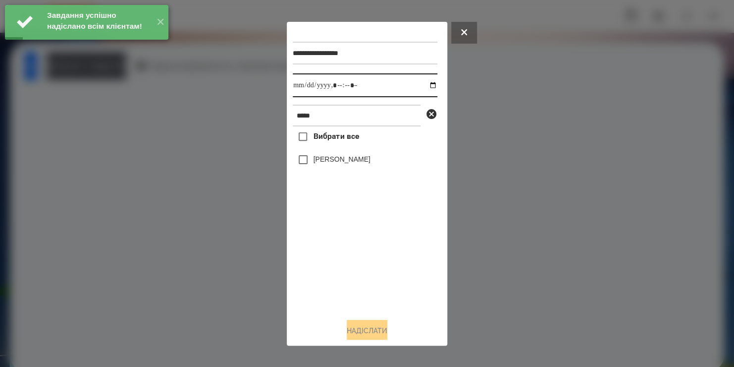
click at [425, 87] on input "datetime-local" at bounding box center [365, 85] width 145 height 24
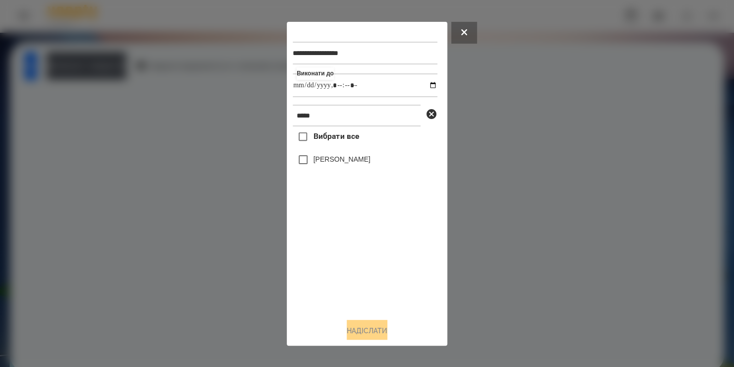
type input "**********"
click at [304, 161] on div "Вибрати все Святослава Лихвар" at bounding box center [365, 217] width 145 height 183
click at [362, 326] on button "Надіслати" at bounding box center [367, 331] width 41 height 22
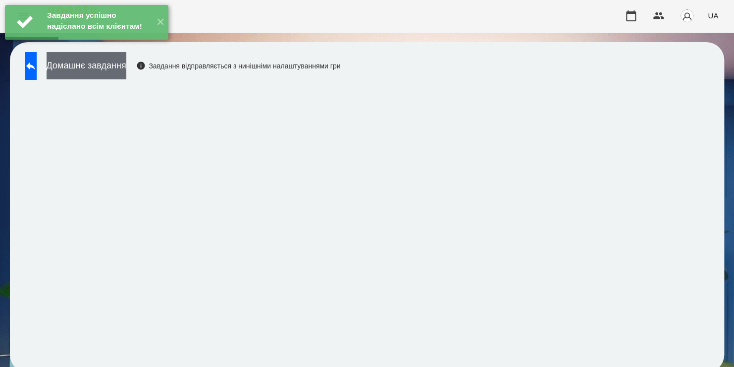
click at [126, 71] on button "Домашнє завдання" at bounding box center [87, 65] width 80 height 27
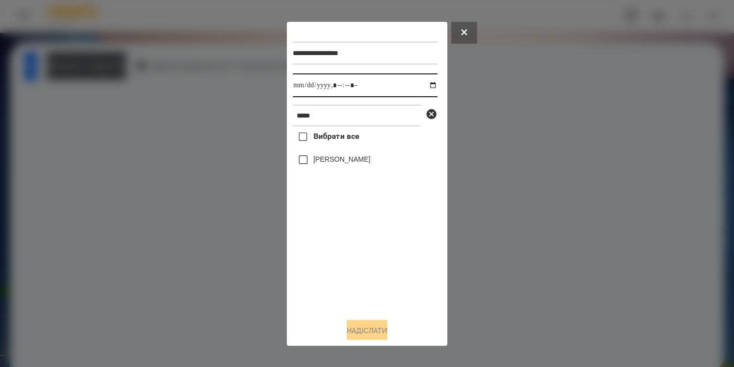
click at [425, 85] on input "datetime-local" at bounding box center [365, 85] width 145 height 24
type input "**********"
drag, startPoint x: 336, startPoint y: 283, endPoint x: 337, endPoint y: 164, distance: 119.5
click at [337, 164] on div "Вибрати все Святослава Лихвар" at bounding box center [365, 217] width 145 height 183
click at [337, 164] on label "Святослава Лихвар" at bounding box center [342, 159] width 57 height 10
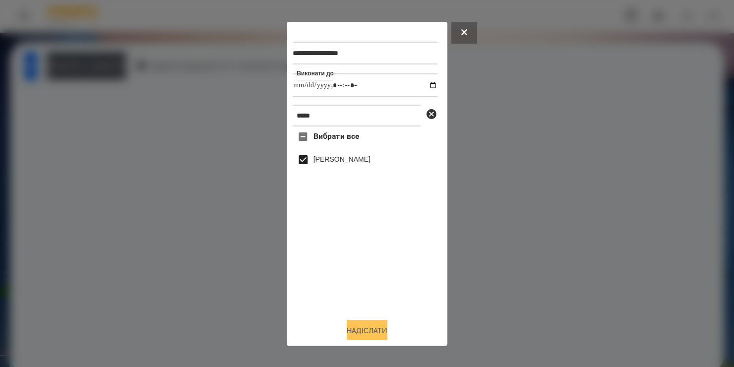
click at [358, 329] on button "Надіслати" at bounding box center [367, 331] width 41 height 22
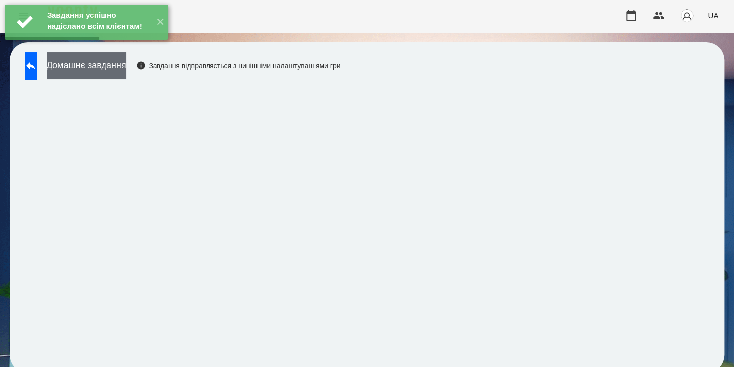
click at [126, 67] on button "Домашнє завдання" at bounding box center [87, 65] width 80 height 27
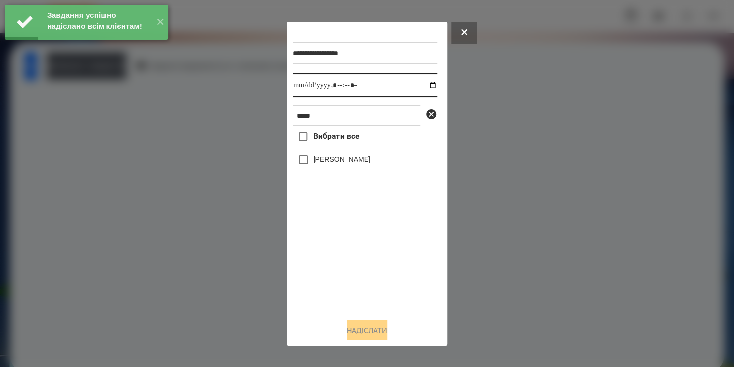
click at [425, 87] on input "datetime-local" at bounding box center [365, 85] width 145 height 24
type input "**********"
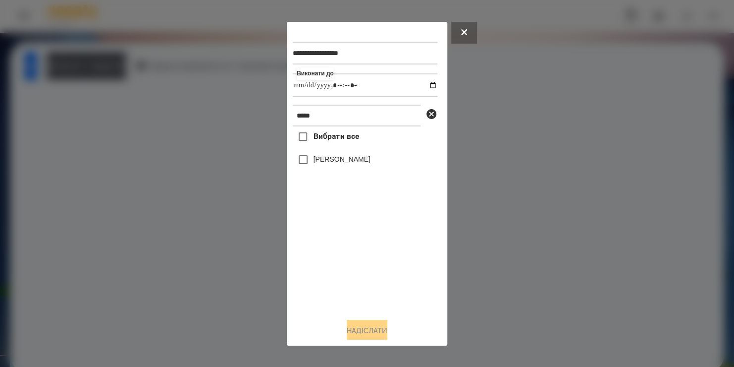
click at [343, 288] on div "Вибрати все Святослава Лихвар" at bounding box center [365, 217] width 145 height 183
click at [341, 161] on label "Святослава Лихвар" at bounding box center [342, 159] width 57 height 10
click at [347, 336] on button "Надіслати" at bounding box center [367, 331] width 41 height 22
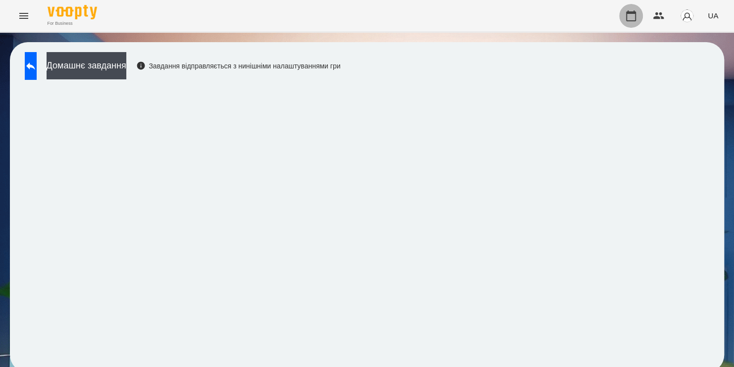
click at [637, 9] on button "button" at bounding box center [631, 16] width 24 height 24
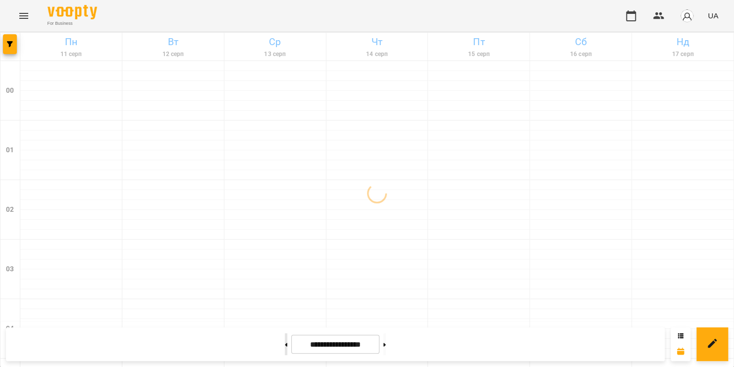
click at [285, 345] on button at bounding box center [286, 344] width 2 height 22
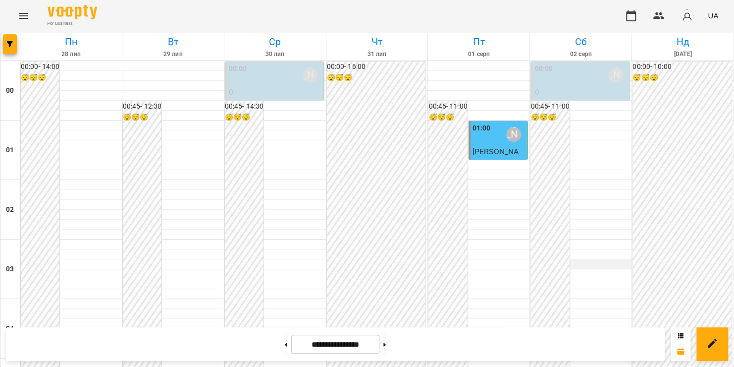
scroll to position [511, 0]
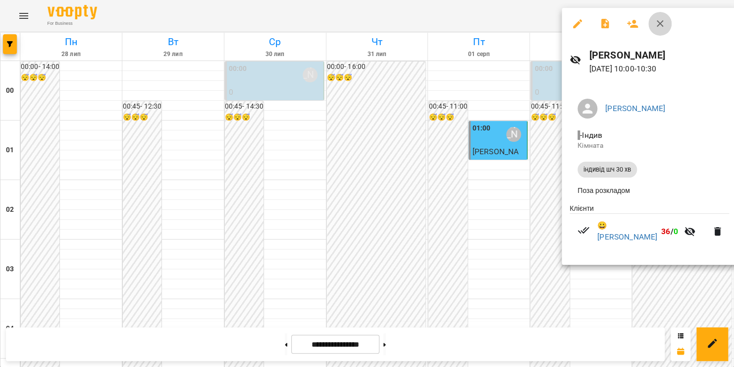
click at [664, 26] on icon "button" at bounding box center [661, 24] width 12 height 12
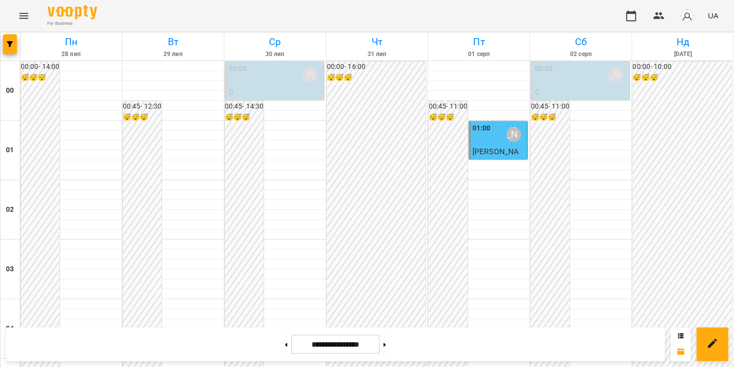
scroll to position [353, 0]
click at [386, 346] on button at bounding box center [385, 344] width 2 height 22
type input "**********"
